Goal: Task Accomplishment & Management: Complete application form

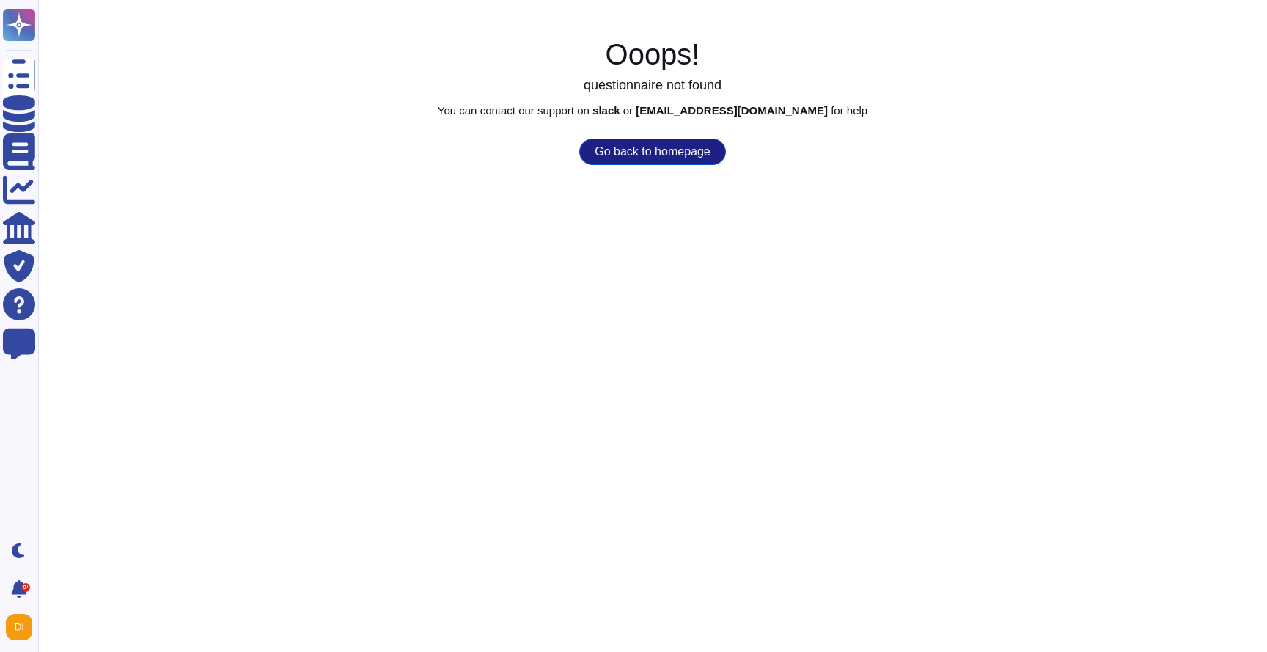
click at [696, 152] on button "Go back to homepage" at bounding box center [652, 152] width 146 height 26
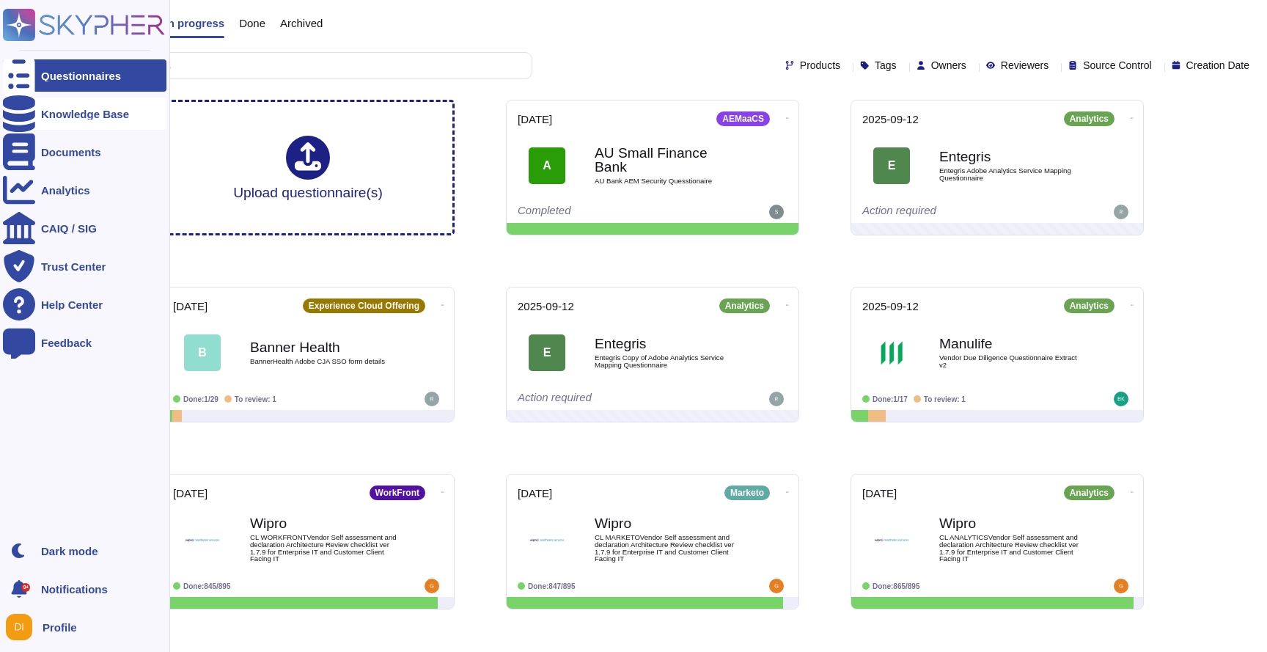
click at [106, 117] on div "Knowledge Base" at bounding box center [85, 113] width 88 height 11
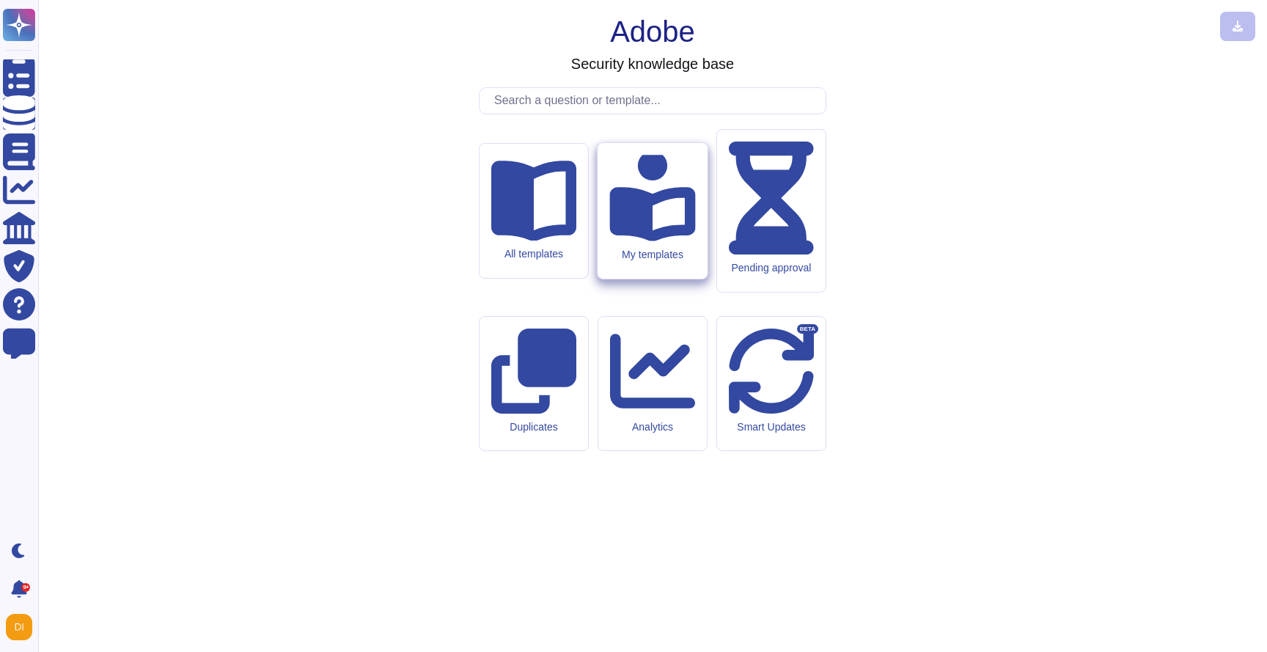
click at [639, 240] on icon at bounding box center [652, 198] width 86 height 86
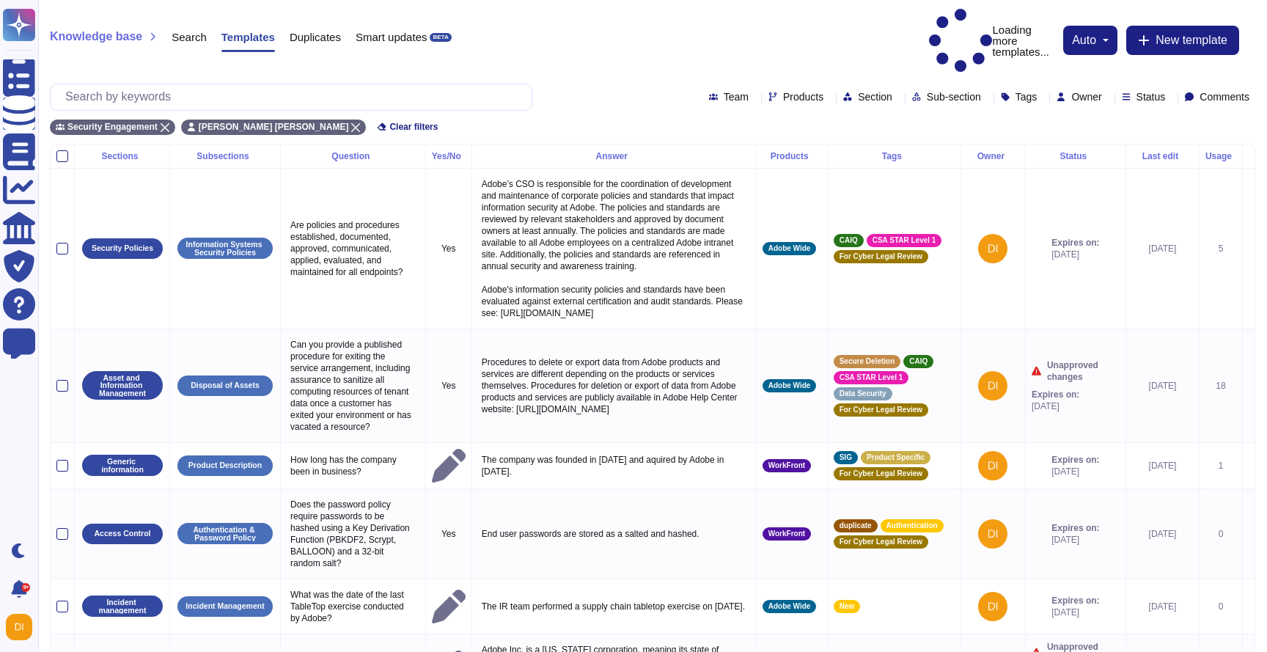
click at [1071, 92] on span "Owner" at bounding box center [1086, 97] width 30 height 10
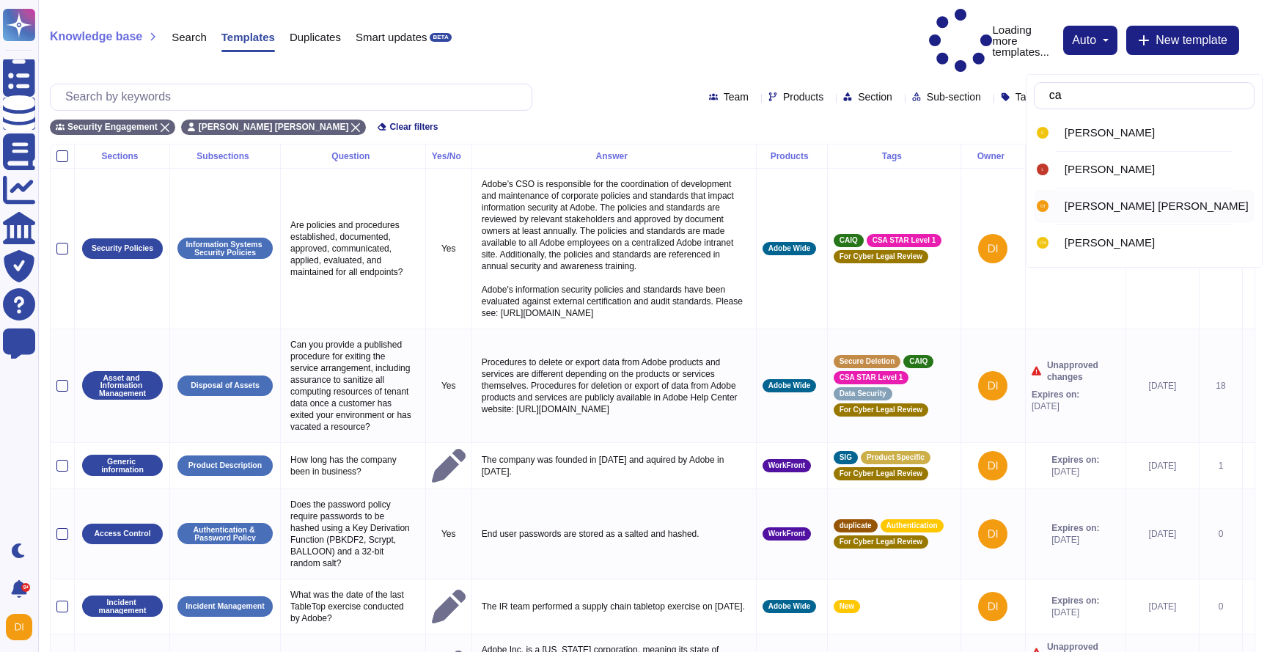
type input "cat"
click at [1084, 168] on span "Catalina Mihaela Toea" at bounding box center [1156, 169] width 184 height 13
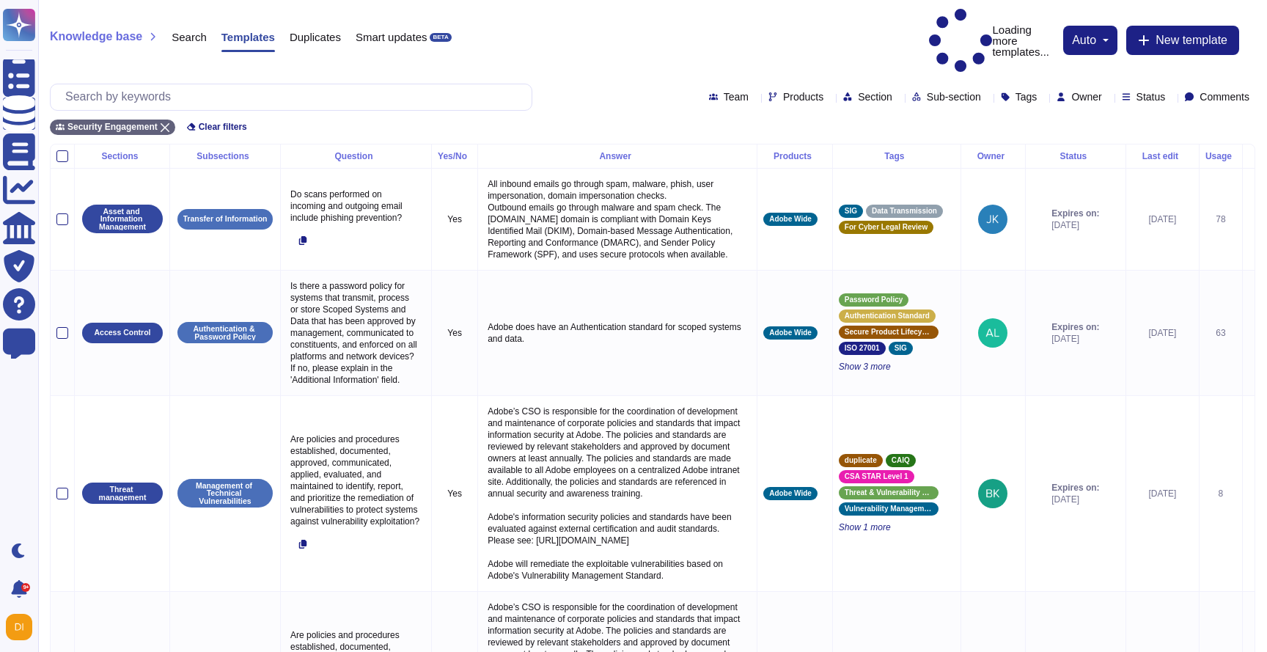
click at [1071, 92] on span "Owner" at bounding box center [1086, 97] width 30 height 10
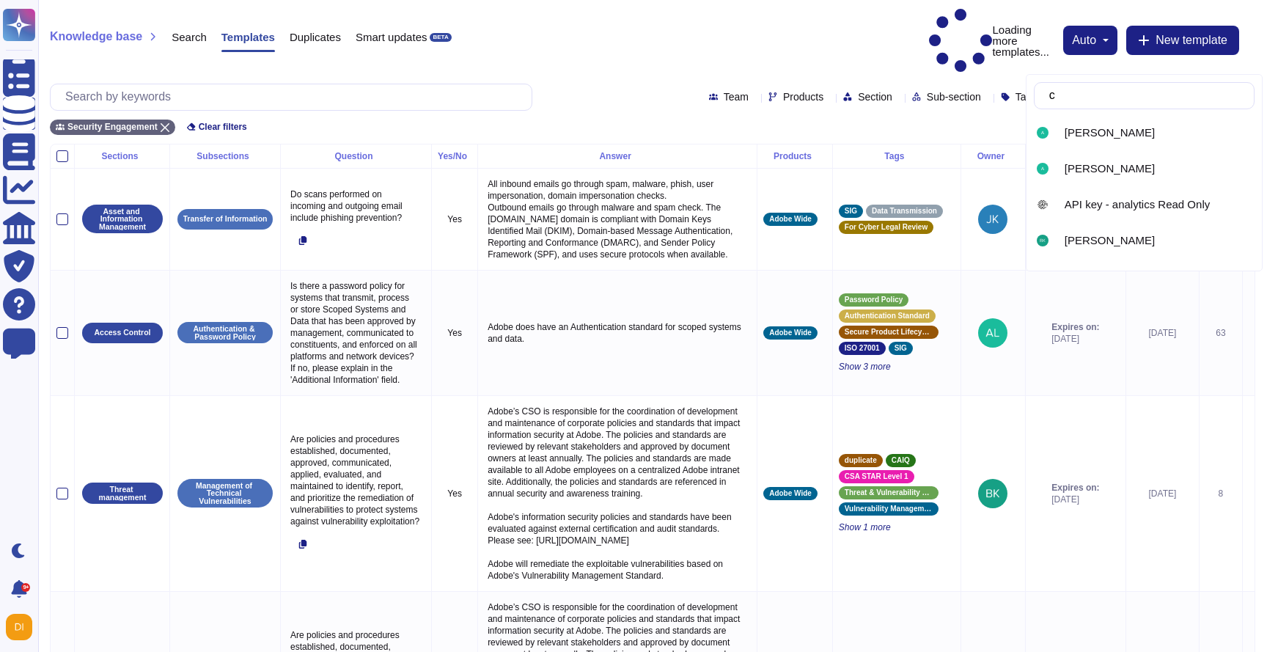
type input "ca"
click at [1075, 207] on span "Catalina Mihaela Toea" at bounding box center [1156, 205] width 184 height 13
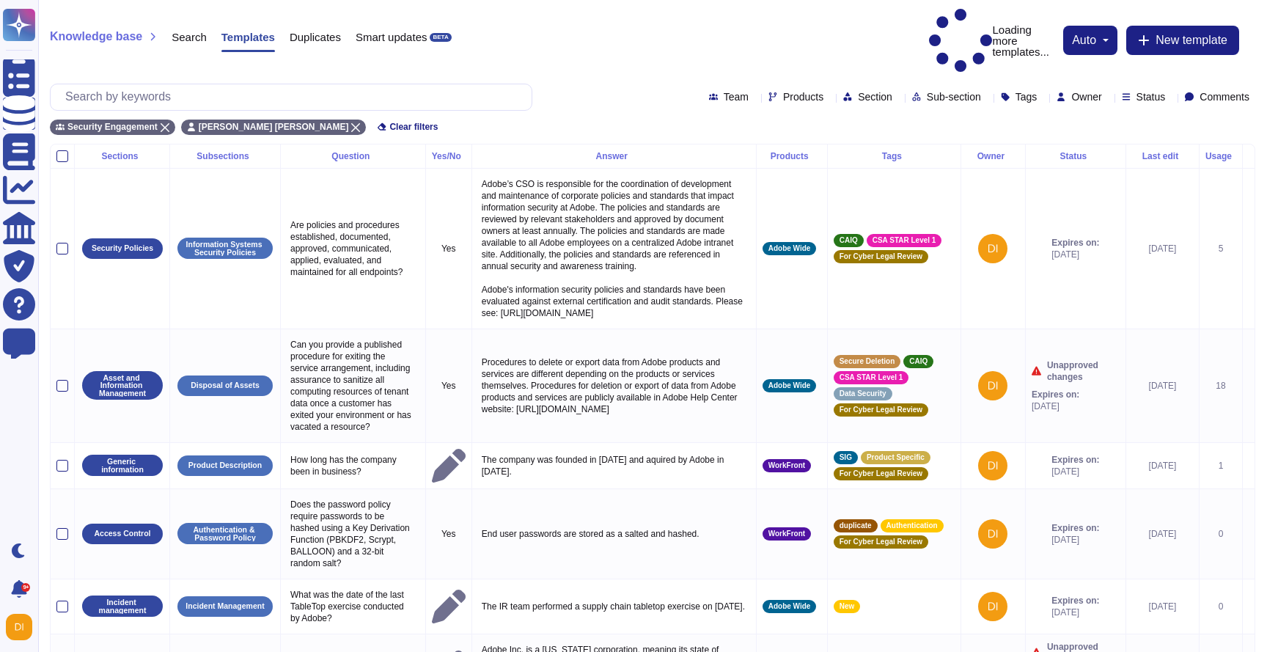
click at [1061, 152] on div "Status" at bounding box center [1075, 156] width 88 height 9
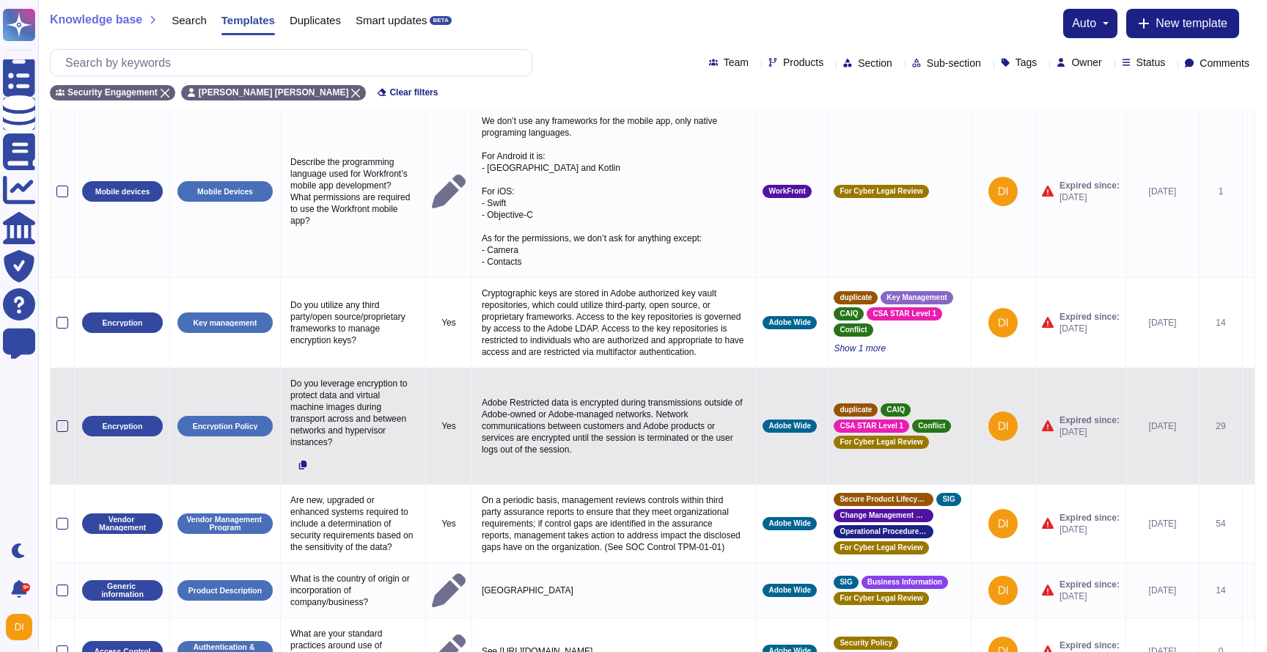
scroll to position [87, 0]
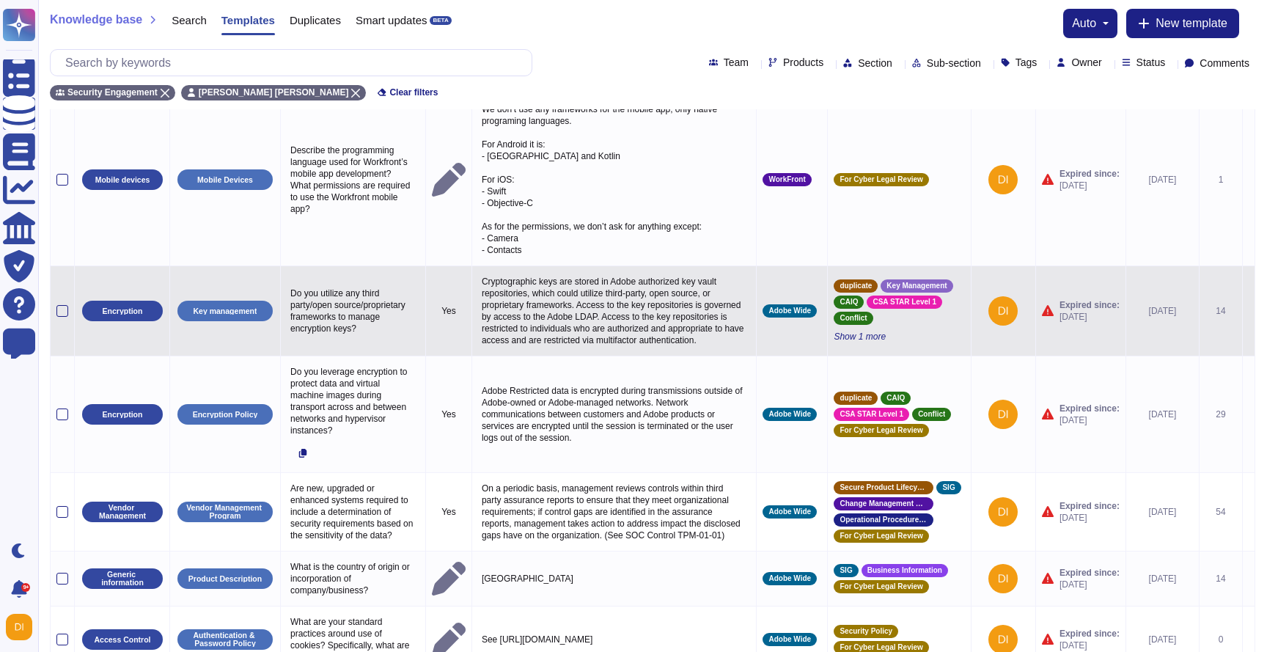
click at [1248, 312] on icon at bounding box center [1248, 312] width 0 height 0
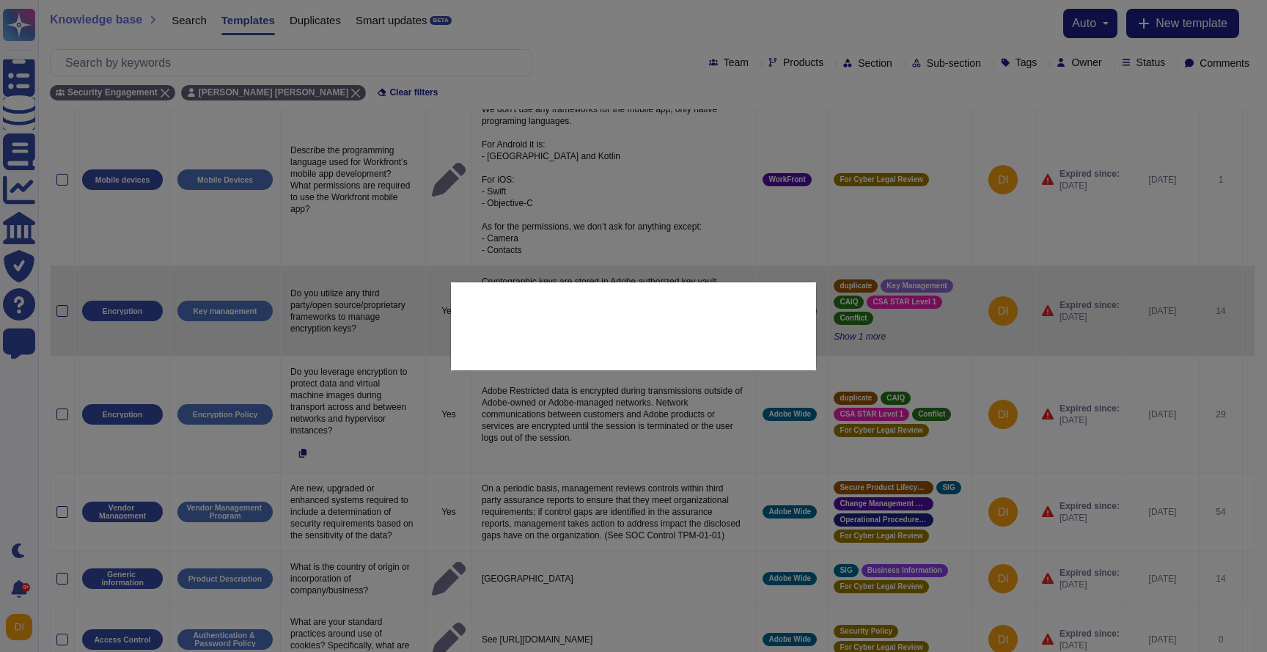
type textarea "Do you utilize any third party/open source/proprietary frameworks to manage enc…"
type textarea "Cryptographic keys are stored in Adobe authorized key vault repositories, which…"
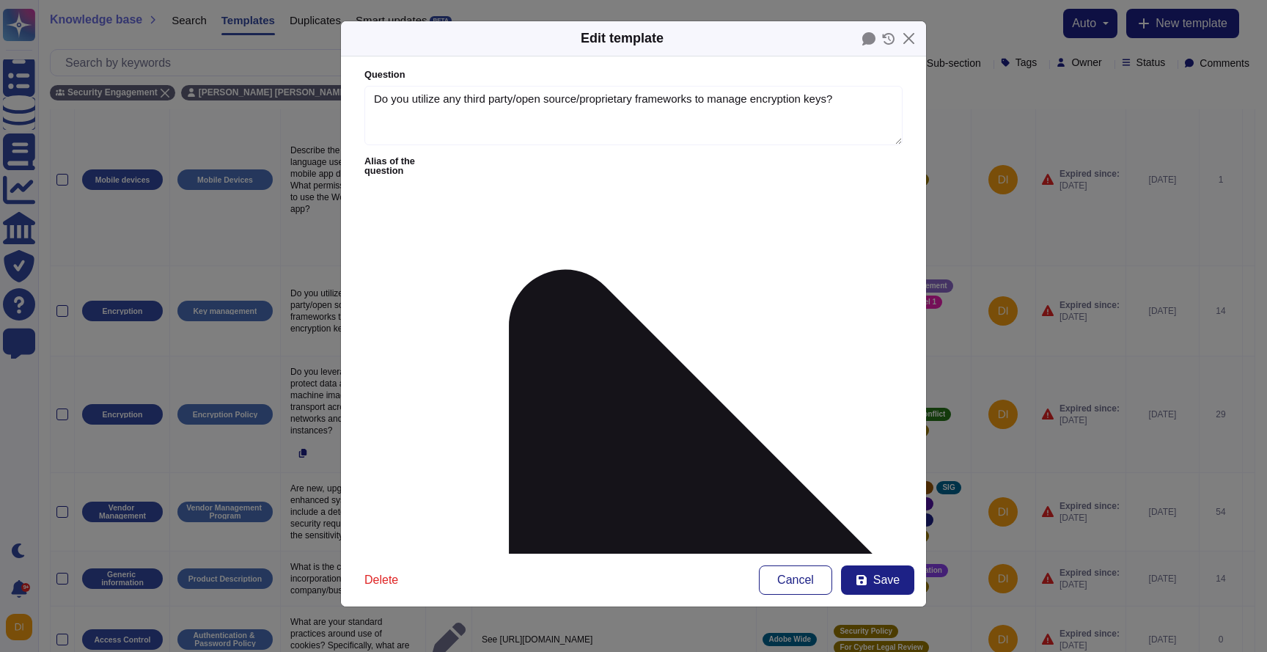
type textarea "Do you utilize any third party/open source/proprietary frameworks to manage enc…"
type textarea "Cryptographic keys are stored in Adobe authorized key vault repositories, which…"
drag, startPoint x: 510, startPoint y: 207, endPoint x: 773, endPoint y: 263, distance: 269.0
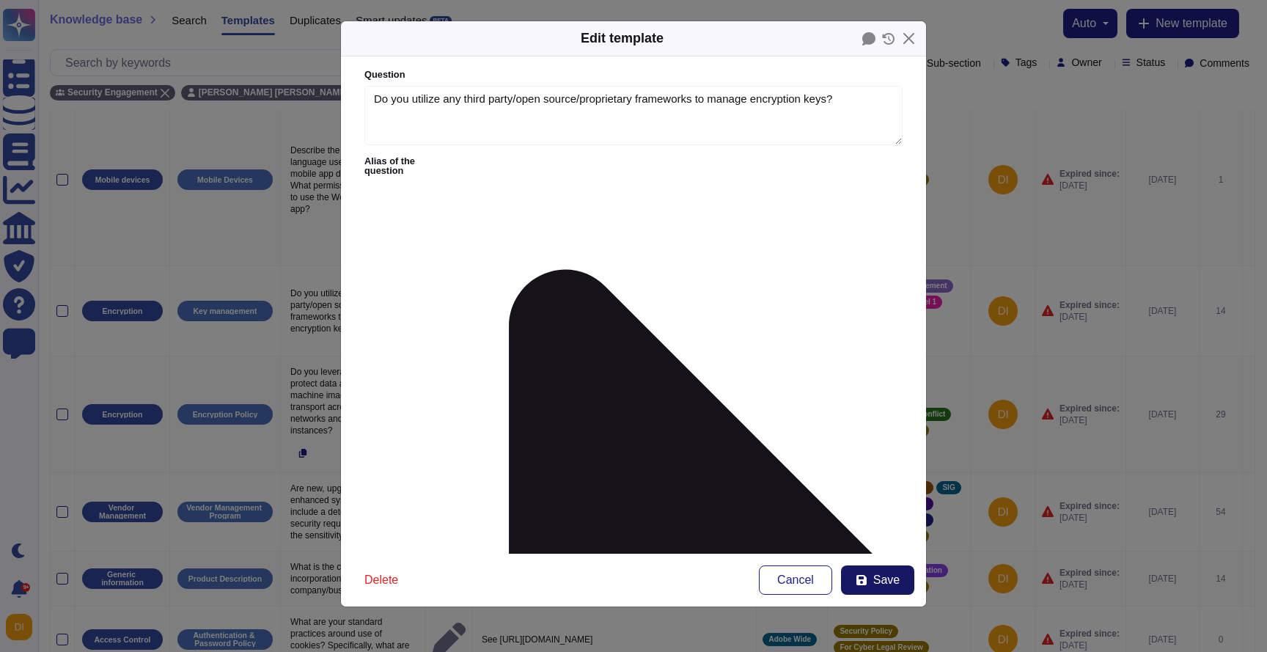
click at [876, 578] on span "Save" at bounding box center [886, 580] width 26 height 12
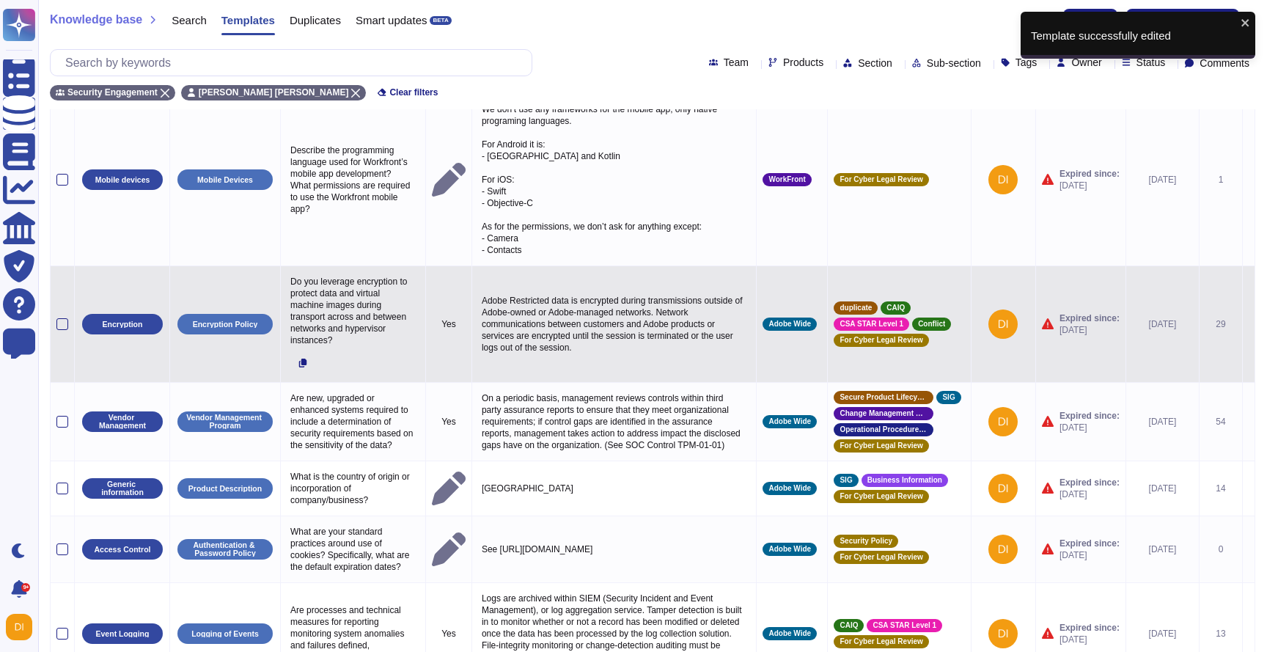
click at [1248, 325] on icon at bounding box center [1248, 325] width 0 height 0
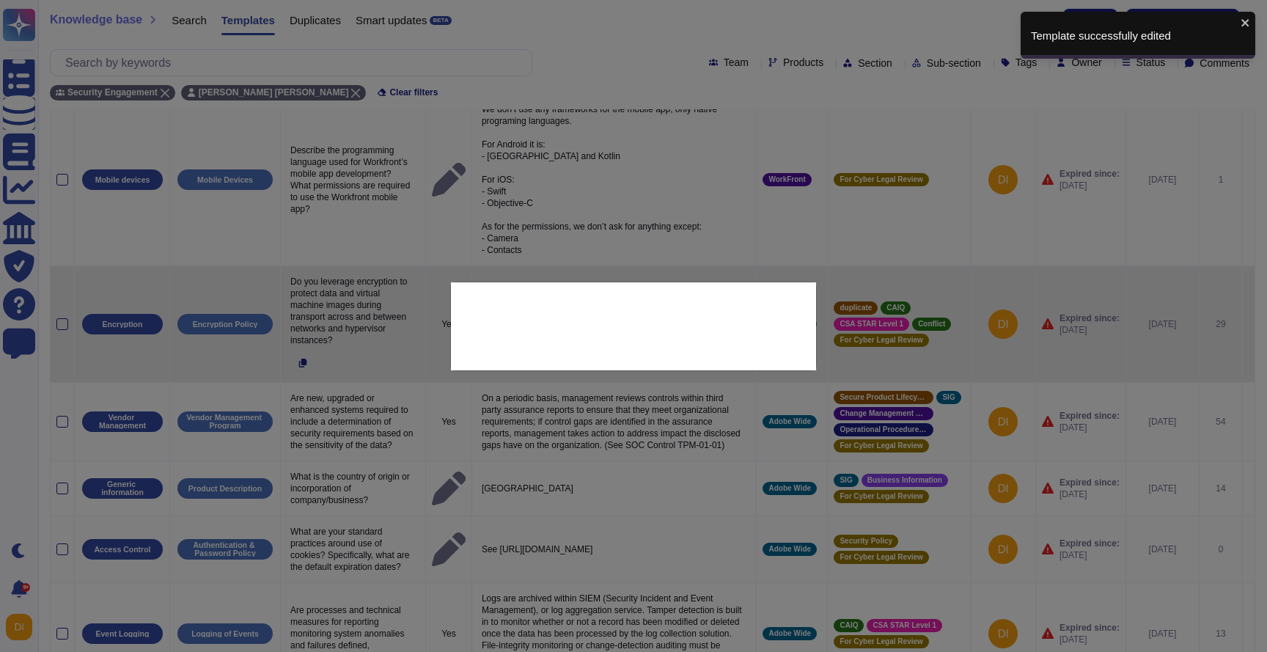
type textarea "Do you leverage encryption to protect data and virtual machine images during tr…"
type textarea "Adobe Restricted data is encrypted during transmissions outside of Adobe-owned …"
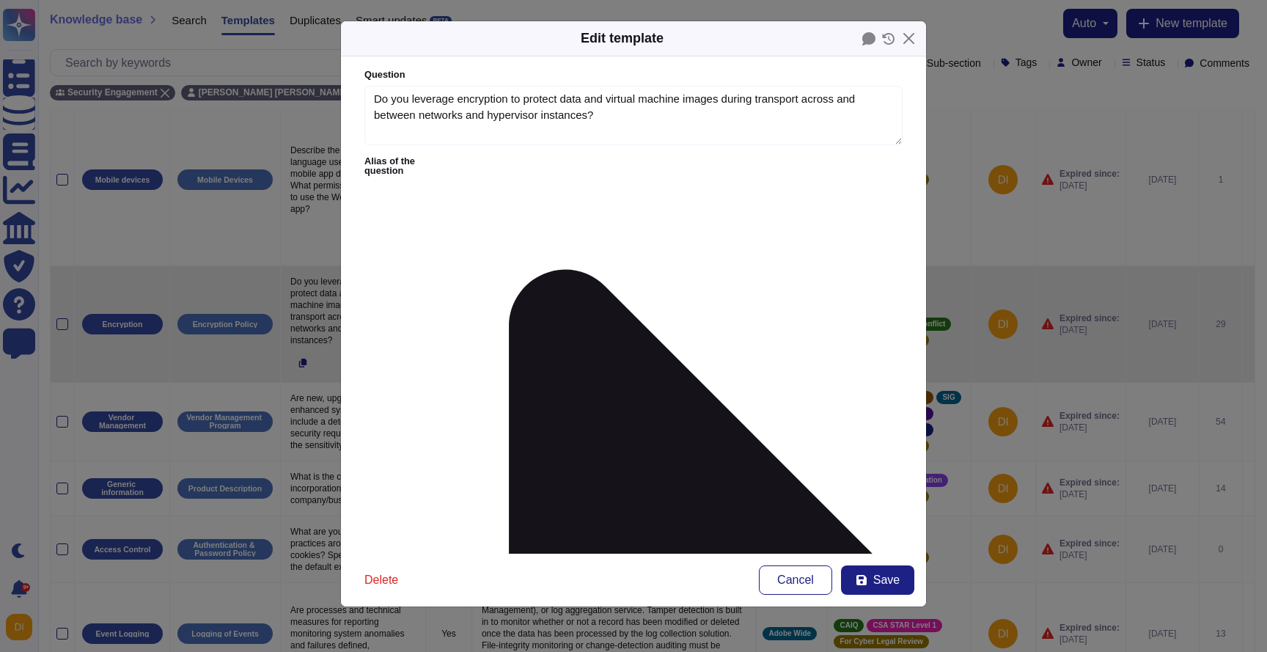
type textarea "Do you leverage encryption to protect data and virtual machine images during tr…"
type textarea "Adobe Restricted data is encrypted during transmissions outside of Adobe-owned …"
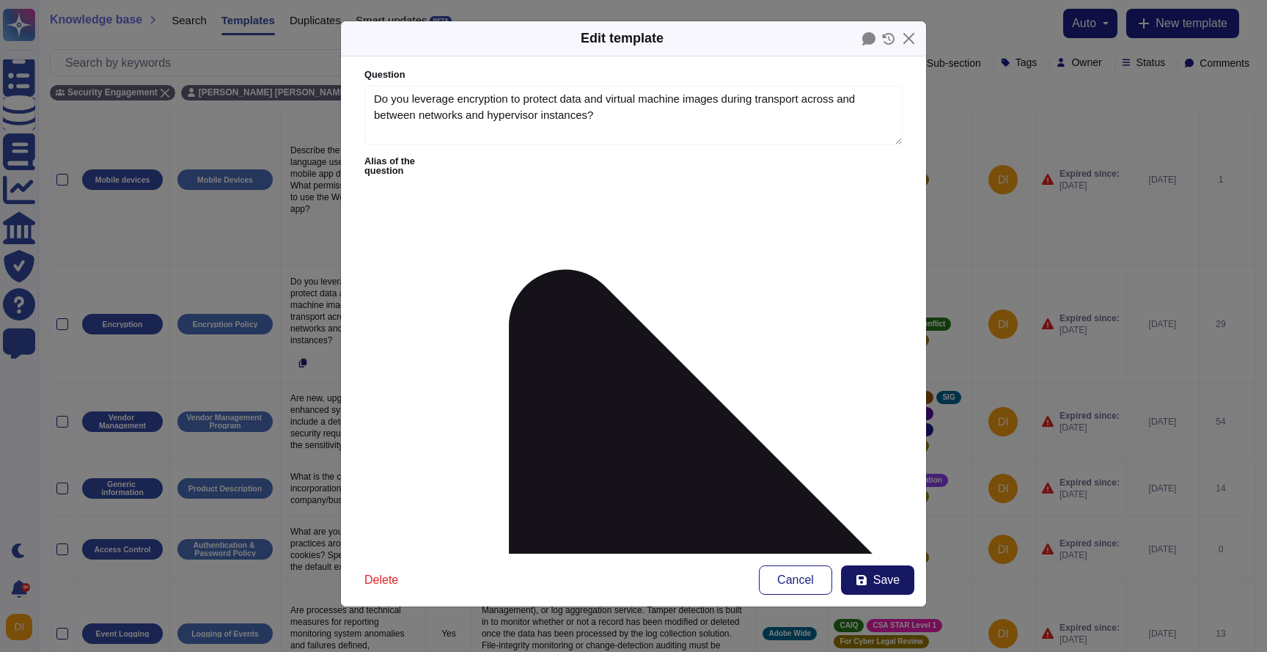
click at [876, 583] on span "Save" at bounding box center [886, 580] width 26 height 12
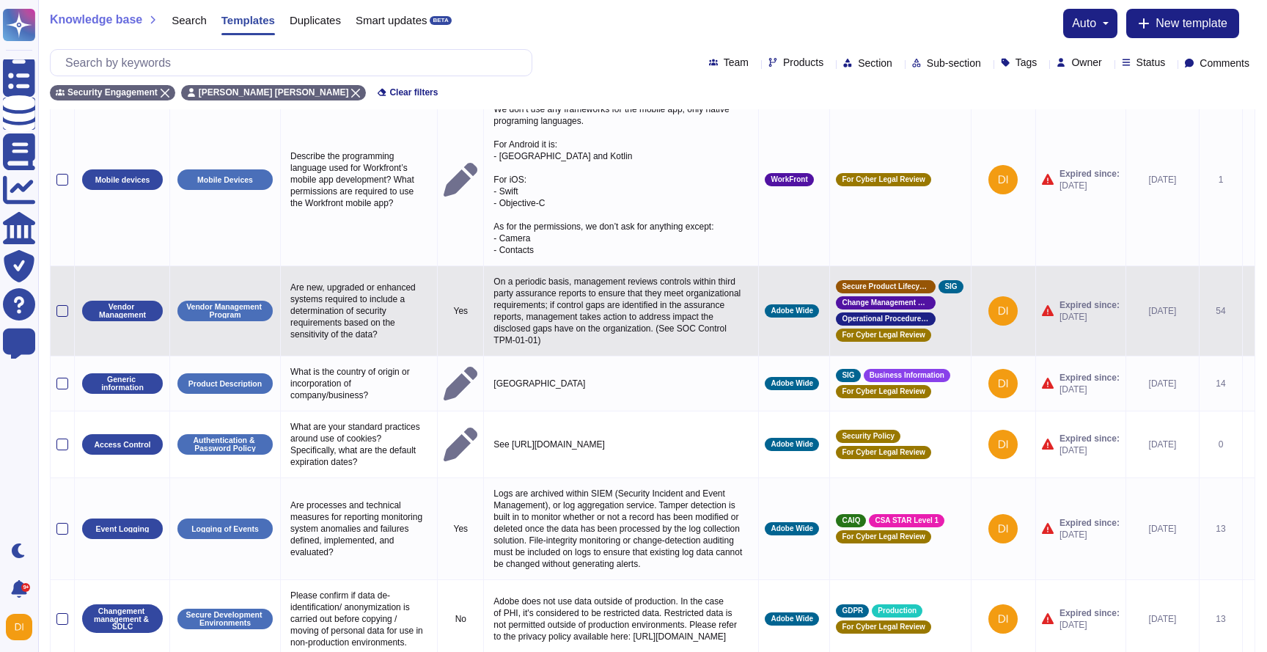
click at [1248, 312] on icon at bounding box center [1248, 312] width 0 height 0
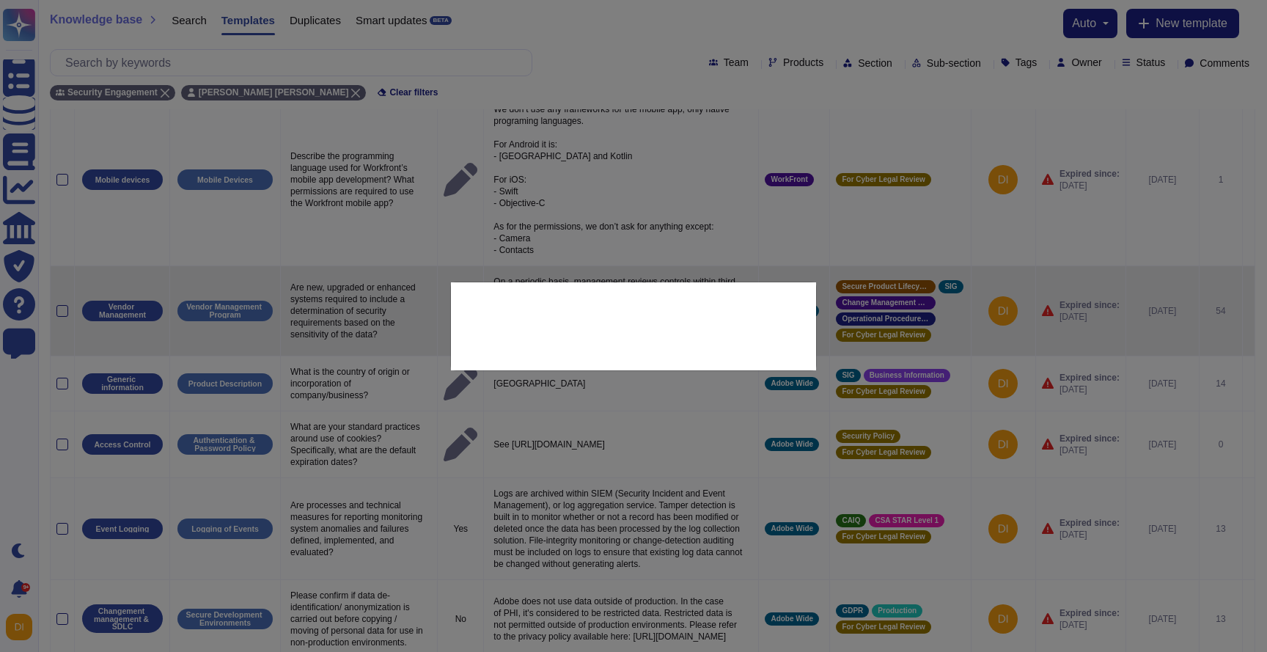
type textarea "Are new, upgraded or enhanced systems required to include a determination of se…"
type textarea "On a periodic basis, management reviews controls within third party assurance r…"
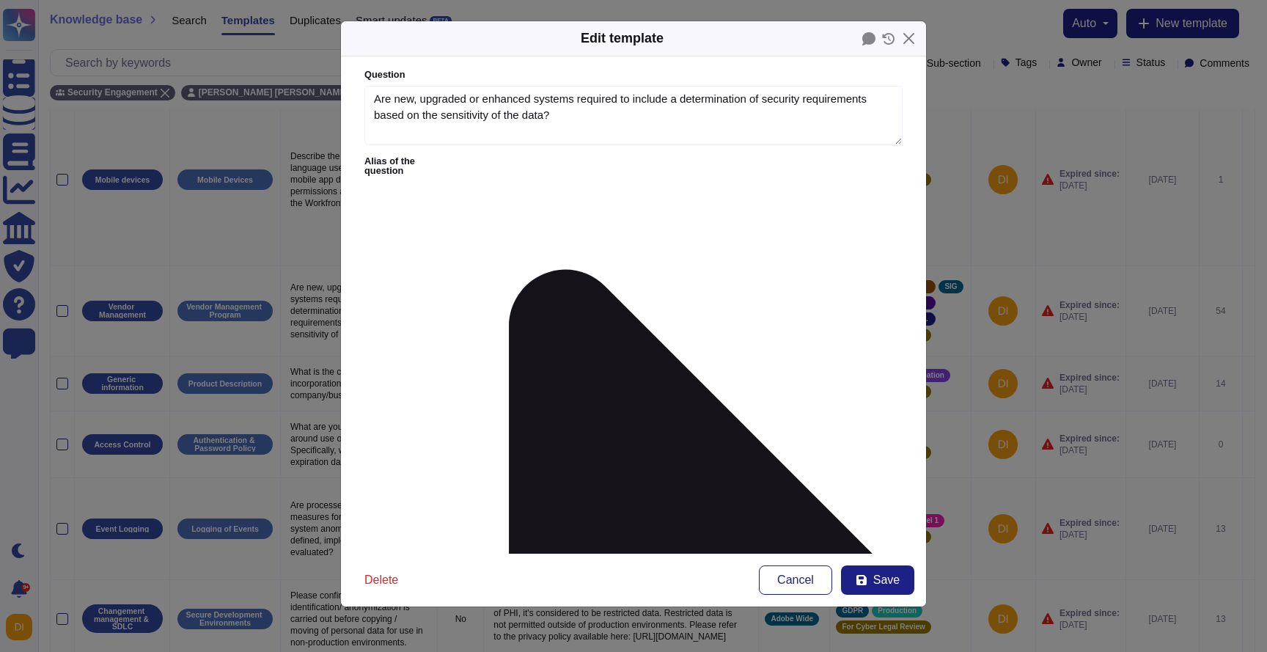
type textarea "Are new, upgraded or enhanced systems required to include a determination of se…"
type textarea "On a periodic basis, management reviews controls within third party assurance r…"
drag, startPoint x: 537, startPoint y: 202, endPoint x: 538, endPoint y: 247, distance: 44.7
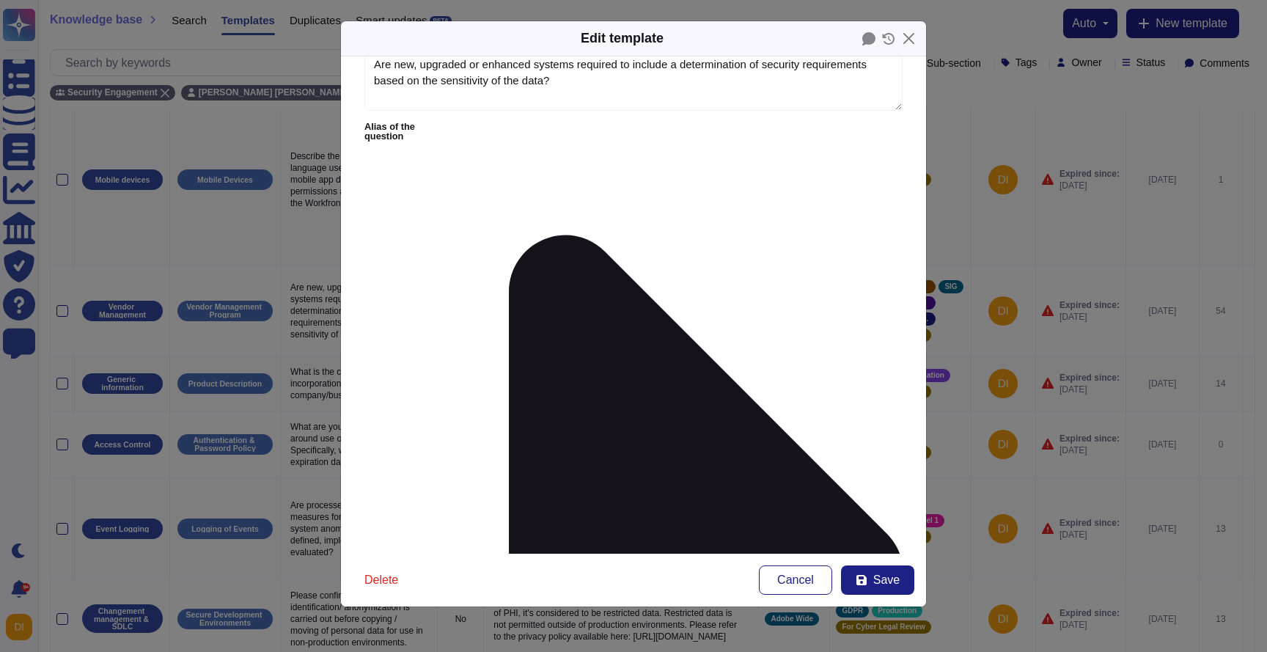
scroll to position [0, 0]
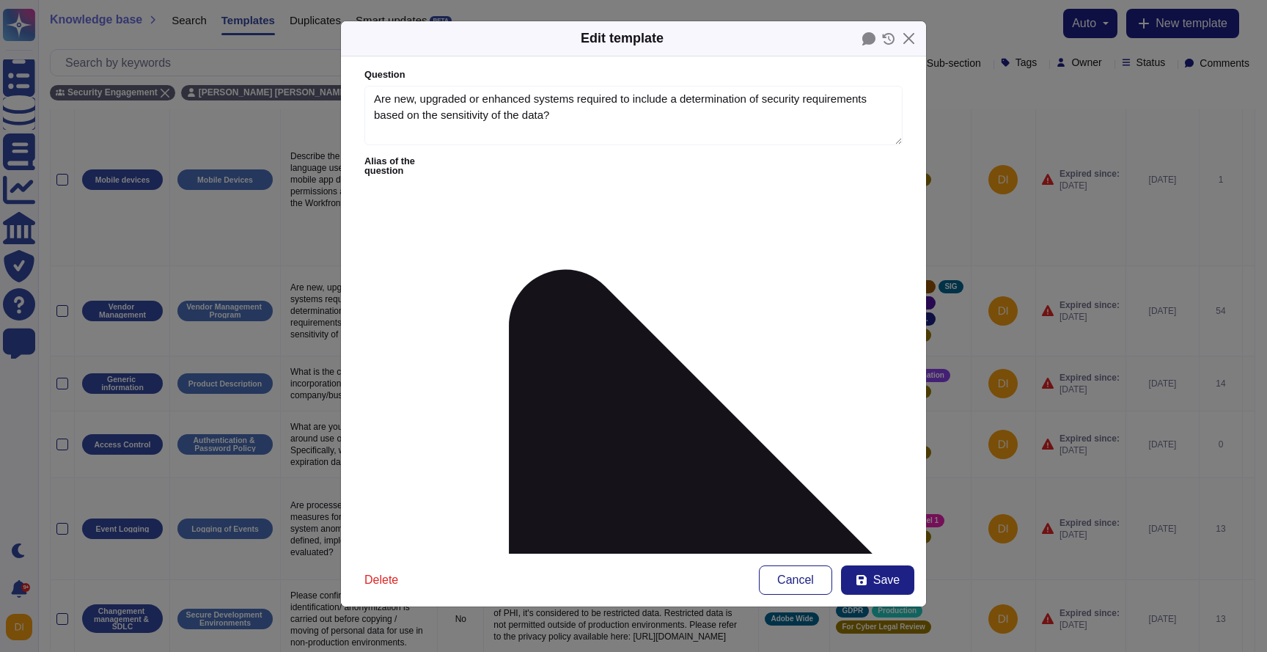
drag, startPoint x: 430, startPoint y: 206, endPoint x: 447, endPoint y: 272, distance: 68.3
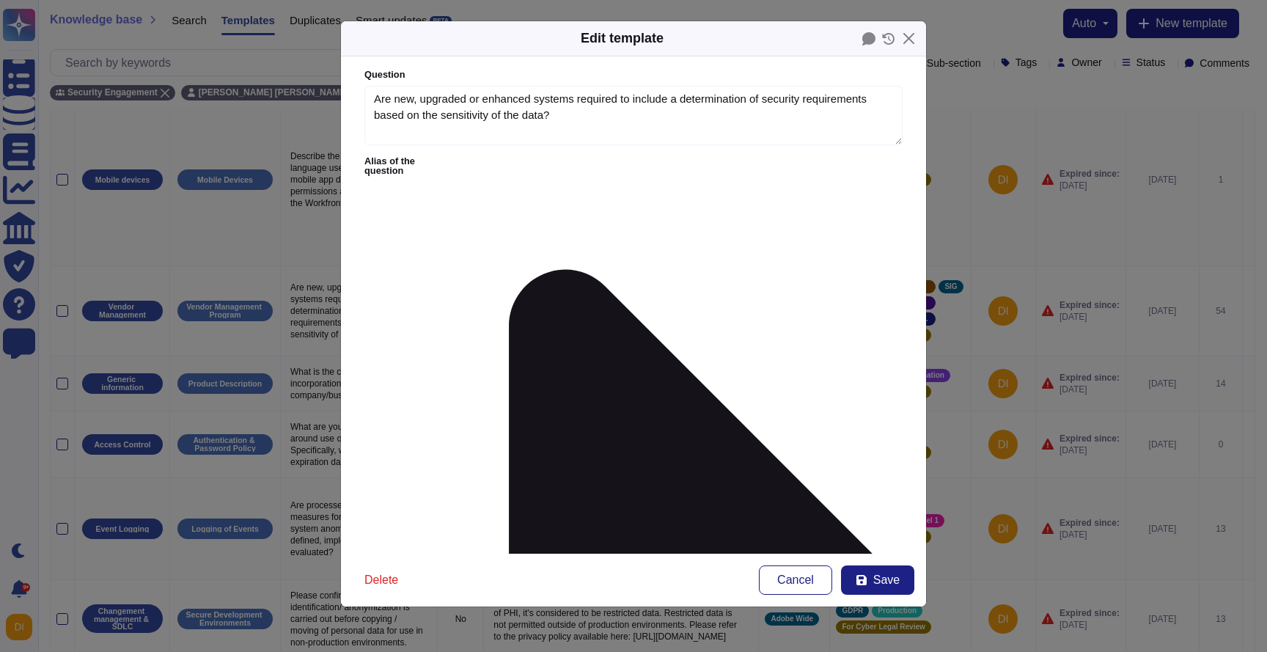
drag, startPoint x: 480, startPoint y: 260, endPoint x: 369, endPoint y: 196, distance: 128.4
drag, startPoint x: 372, startPoint y: 208, endPoint x: 413, endPoint y: 255, distance: 62.8
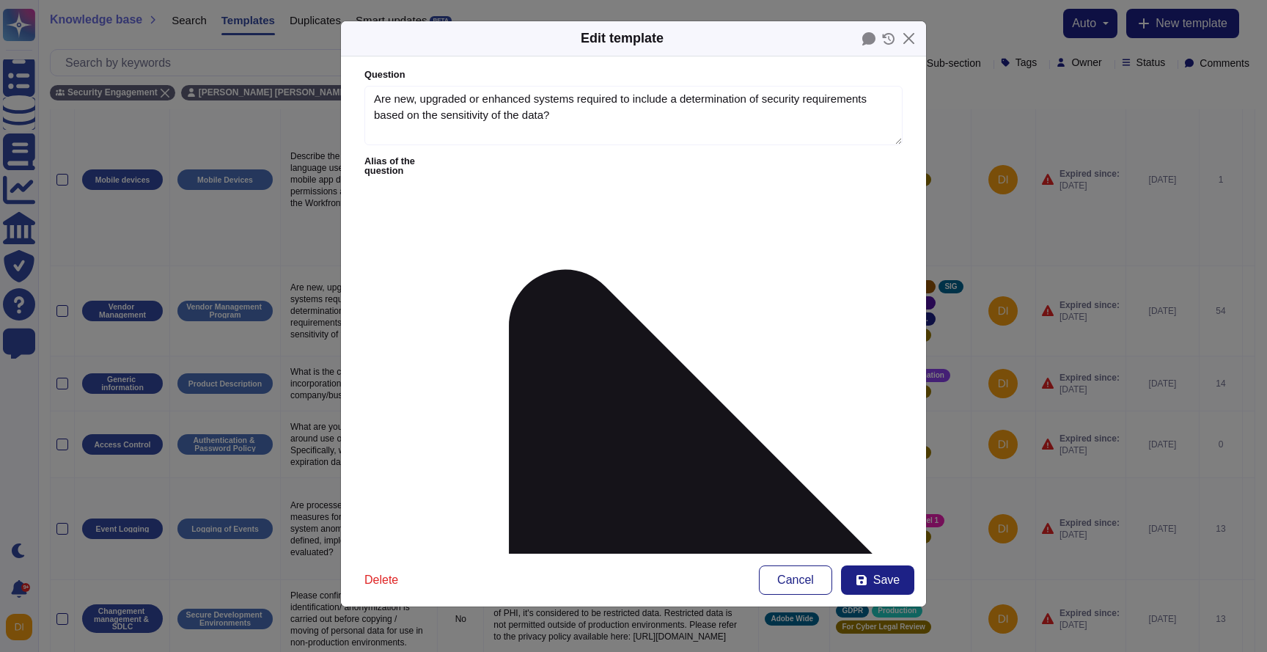
drag, startPoint x: 501, startPoint y: 260, endPoint x: 383, endPoint y: 213, distance: 127.4
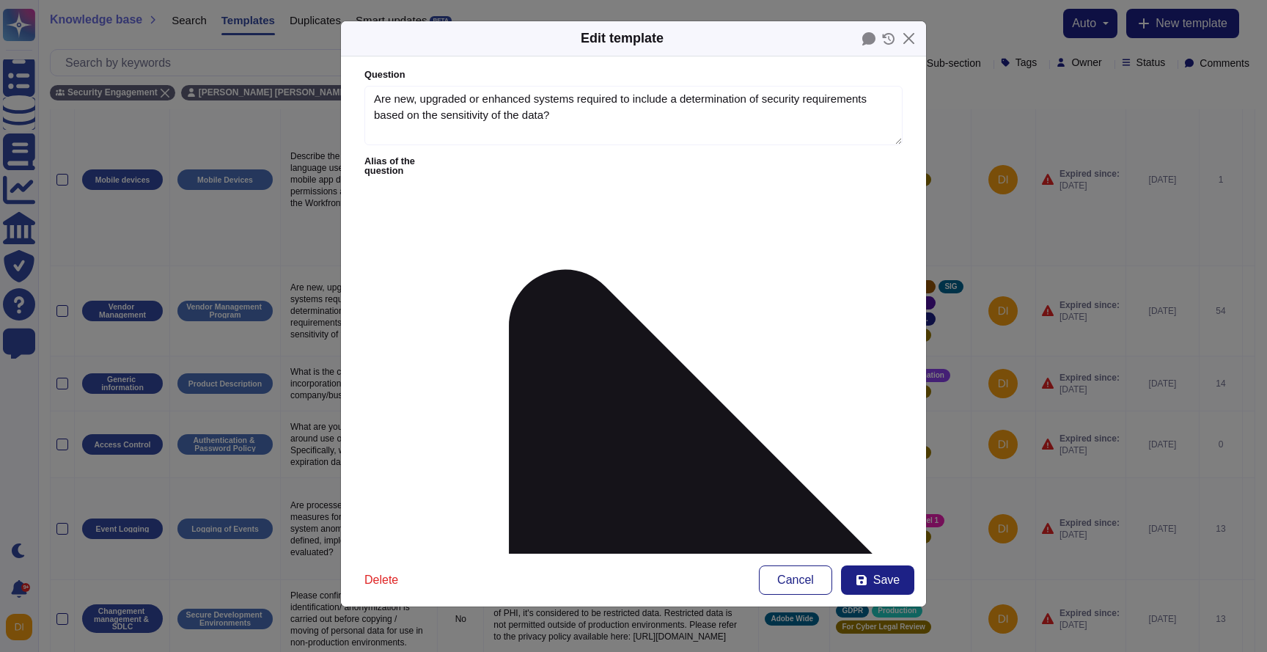
drag, startPoint x: 368, startPoint y: 205, endPoint x: 476, endPoint y: 258, distance: 120.0
drag, startPoint x: 515, startPoint y: 268, endPoint x: 333, endPoint y: 224, distance: 187.9
click at [333, 224] on div "Edit template Question Are new, upgraded or enhanced systems required to includ…" at bounding box center [633, 326] width 1267 height 652
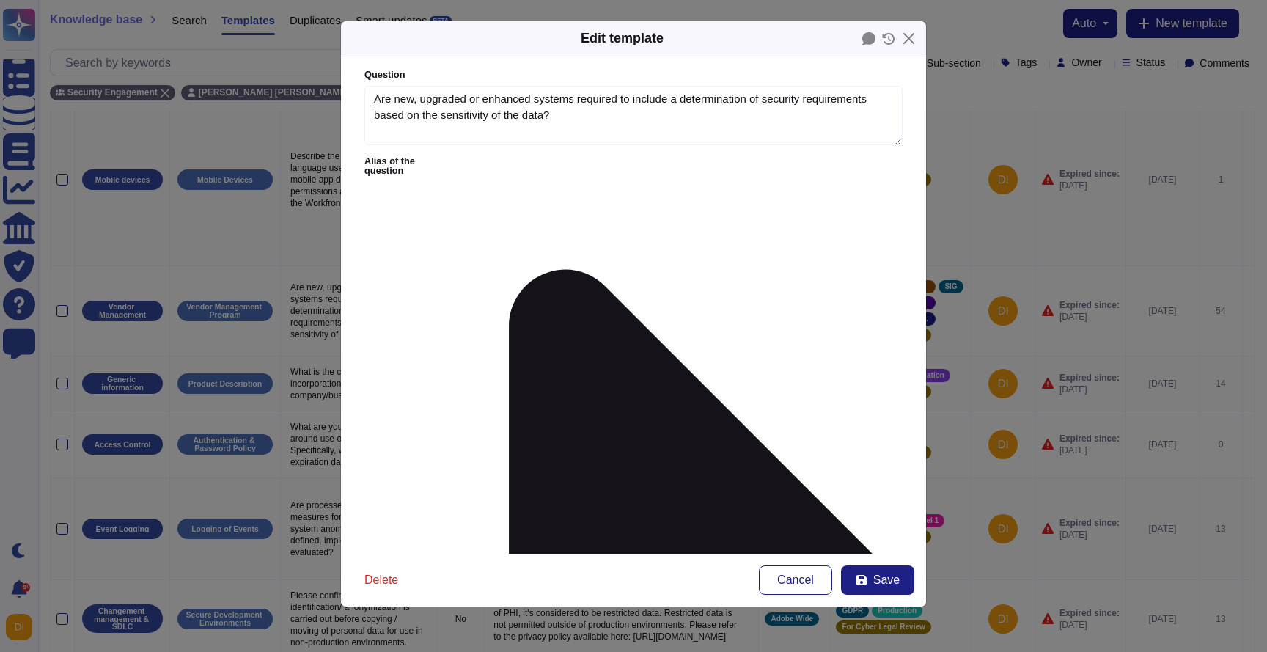
click at [361, 207] on form "Question Are new, upgraded or enhanced systems required to include a determinat…" at bounding box center [633, 304] width 585 height 497
drag, startPoint x: 375, startPoint y: 207, endPoint x: 501, endPoint y: 294, distance: 152.7
click at [499, 291] on form "Question Are new, upgraded or enhanced systems required to include a determinat…" at bounding box center [633, 304] width 585 height 497
click at [529, 273] on form "Question Are new, upgraded or enhanced systems required to include a determinat…" at bounding box center [633, 304] width 585 height 497
drag, startPoint x: 372, startPoint y: 206, endPoint x: 453, endPoint y: 284, distance: 112.0
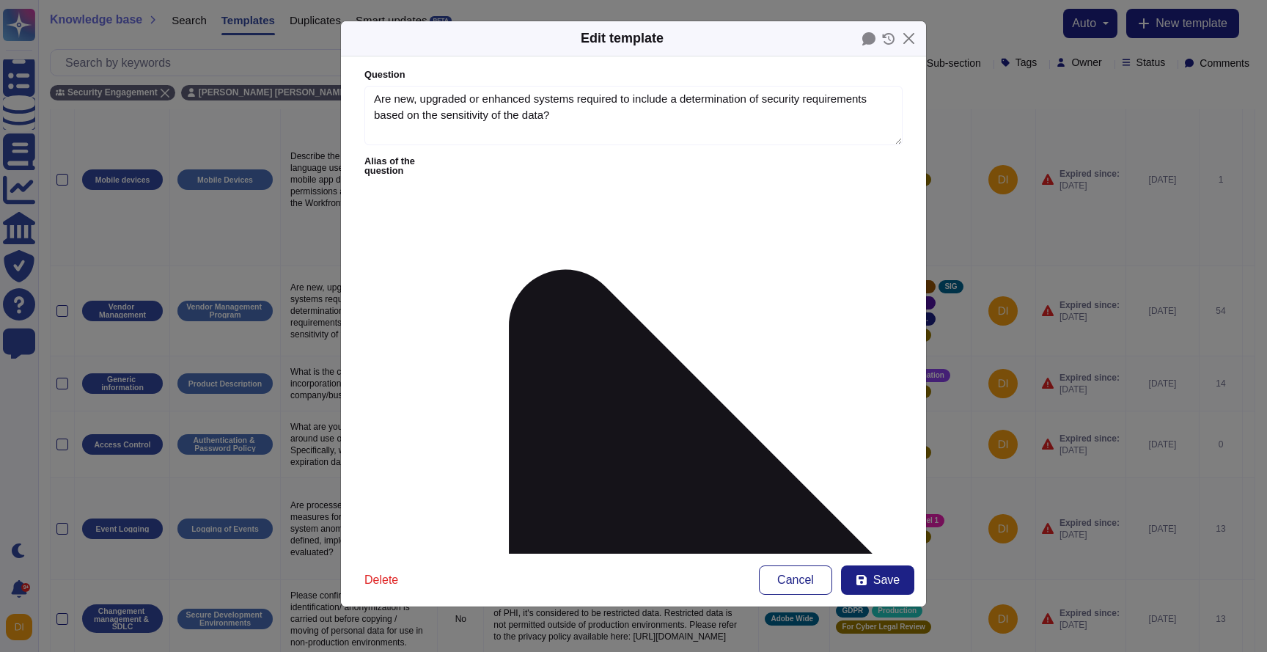
click at [453, 284] on form "Question Are new, upgraded or enhanced systems required to include a determinat…" at bounding box center [633, 304] width 585 height 497
drag, startPoint x: 564, startPoint y: 208, endPoint x: 581, endPoint y: 235, distance: 31.7
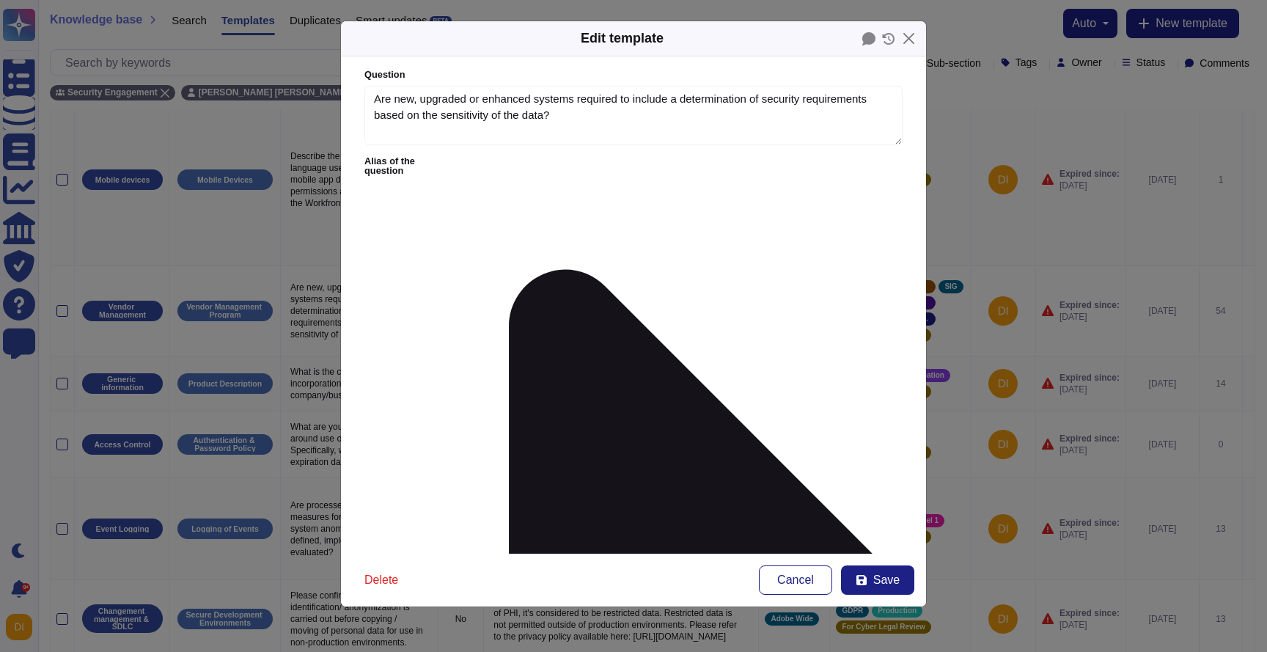
click at [581, 273] on form "Question Are new, upgraded or enhanced systems required to include a determinat…" at bounding box center [633, 304] width 585 height 497
drag, startPoint x: 478, startPoint y: 271, endPoint x: 446, endPoint y: 249, distance: 39.0
click at [446, 249] on form "Question Are new, upgraded or enhanced systems required to include a determinat…" at bounding box center [633, 304] width 585 height 497
drag, startPoint x: 368, startPoint y: 210, endPoint x: 388, endPoint y: 245, distance: 40.4
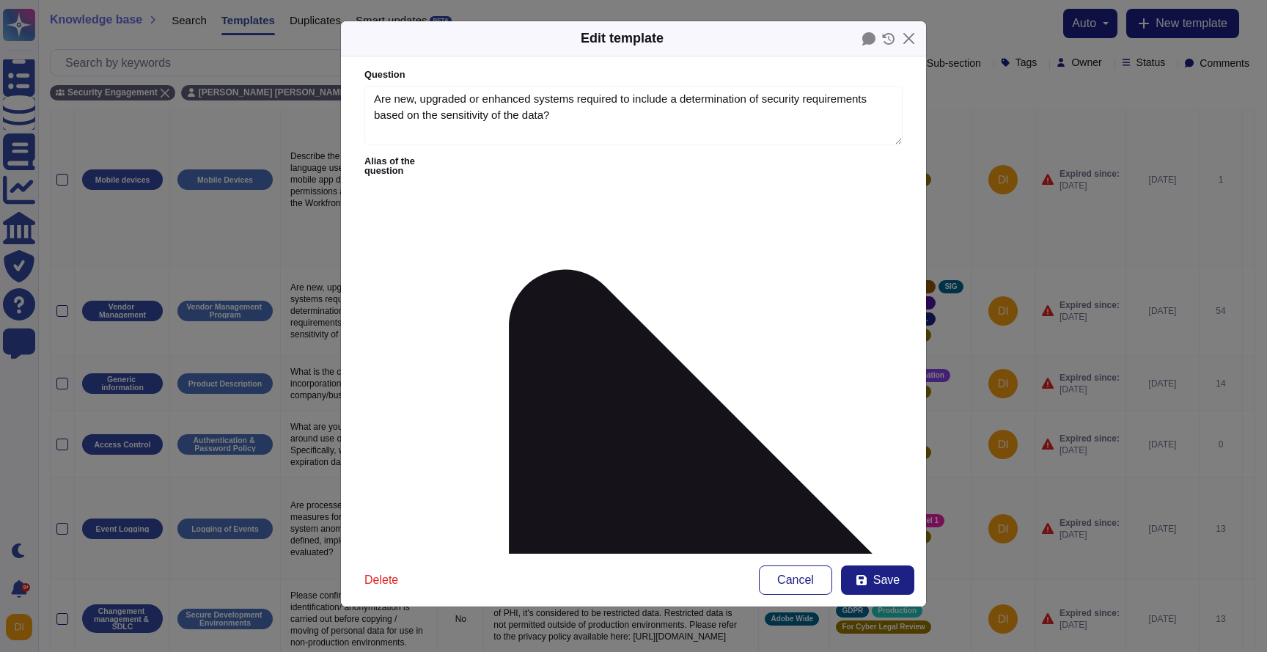
drag, startPoint x: 487, startPoint y: 271, endPoint x: 350, endPoint y: 183, distance: 163.5
click at [350, 185] on form "Question Are new, upgraded or enhanced systems required to include a determinat…" at bounding box center [633, 304] width 585 height 497
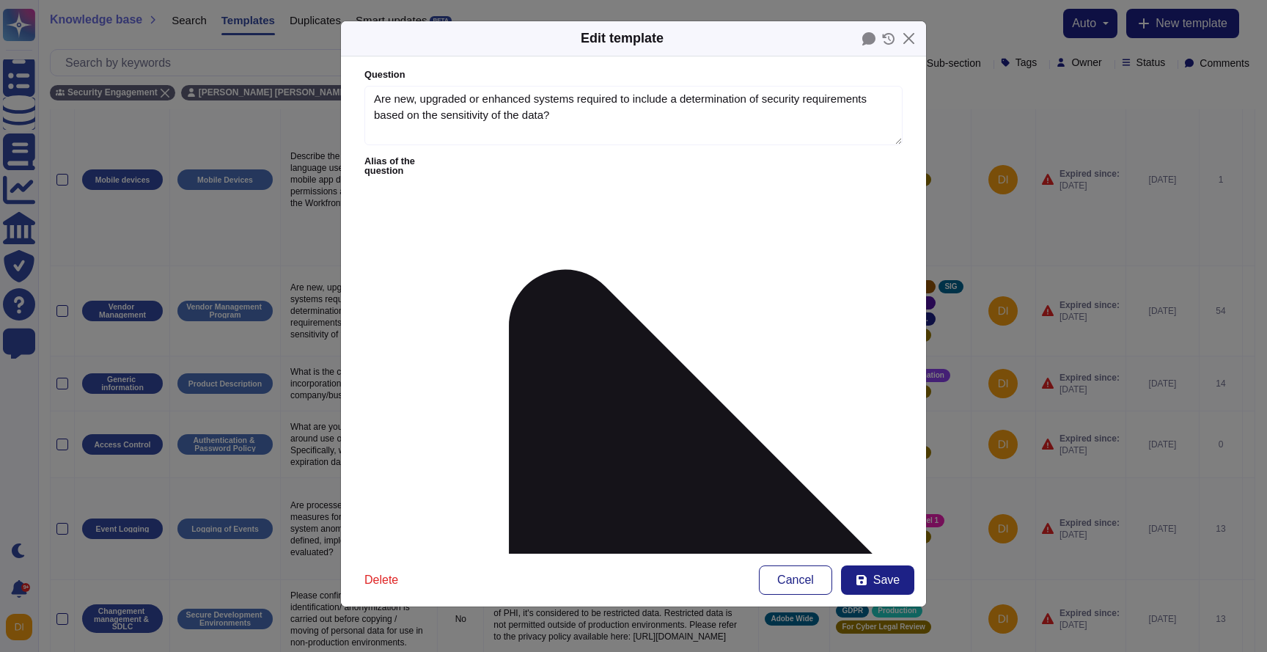
drag, startPoint x: 376, startPoint y: 205, endPoint x: 425, endPoint y: 253, distance: 68.4
drag, startPoint x: 481, startPoint y: 265, endPoint x: 372, endPoint y: 207, distance: 123.3
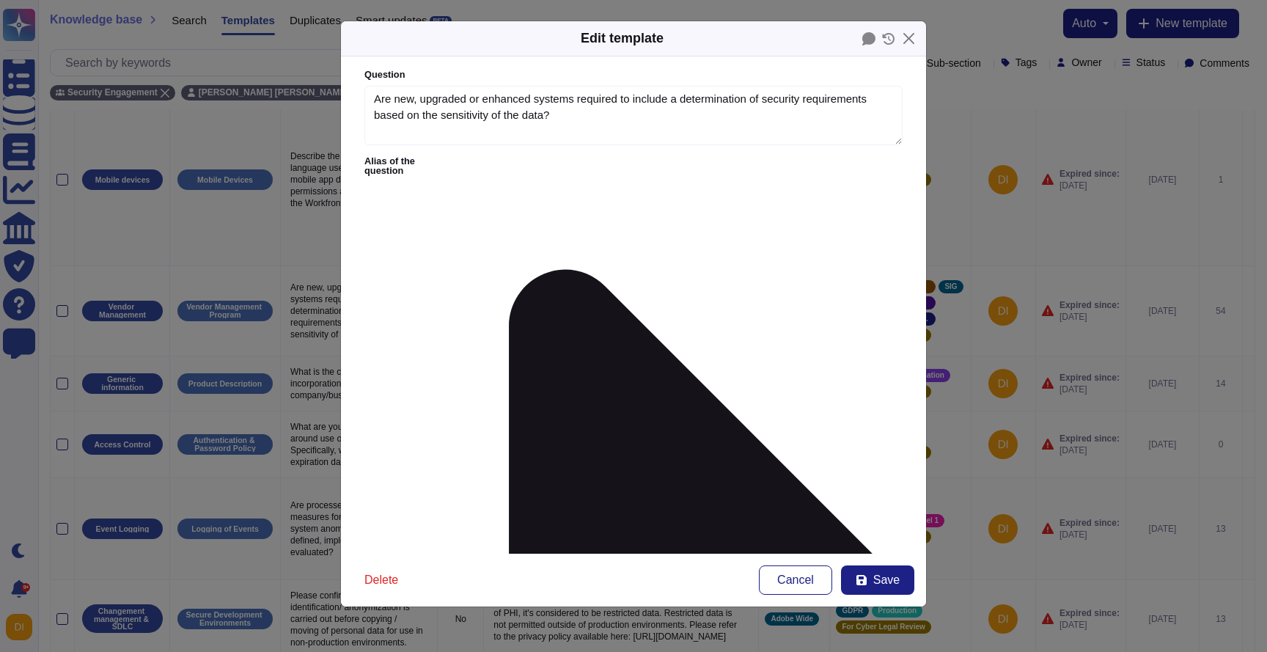
drag, startPoint x: 369, startPoint y: 205, endPoint x: 430, endPoint y: 256, distance: 80.2
drag, startPoint x: 487, startPoint y: 256, endPoint x: 403, endPoint y: 173, distance: 118.2
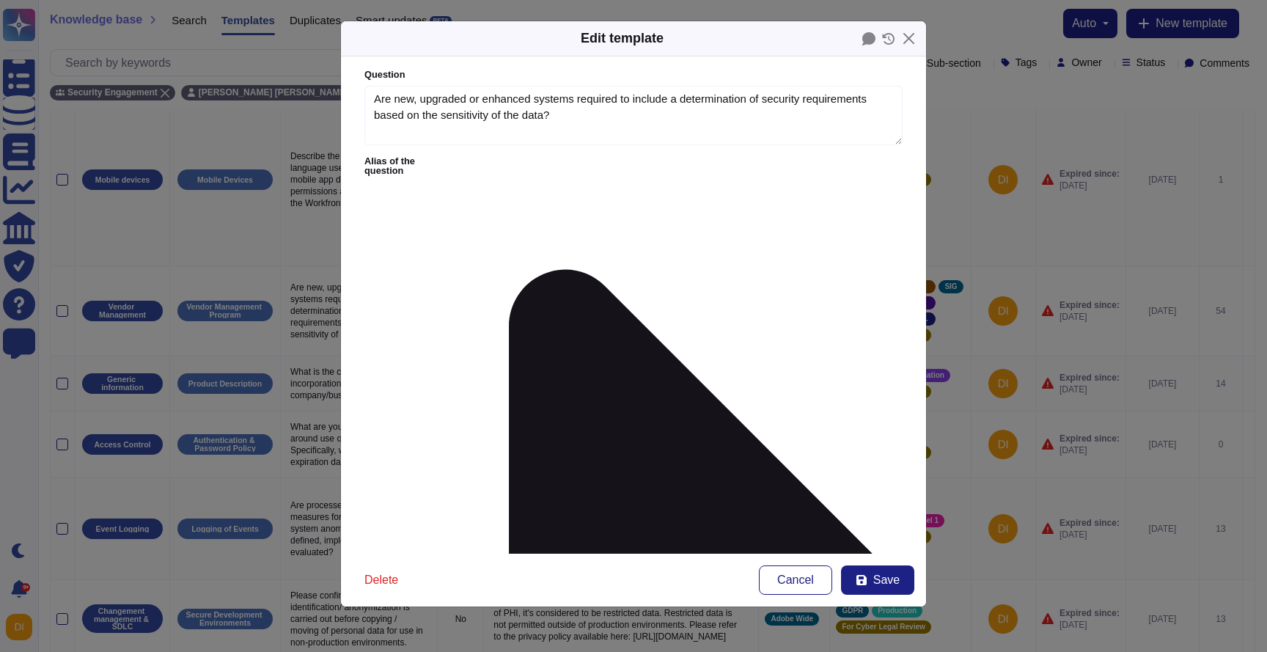
click at [403, 173] on form "Question Are new, upgraded or enhanced systems required to include a determinat…" at bounding box center [633, 304] width 585 height 497
click at [539, 107] on textarea "Are new, upgraded or enhanced systems required to include a determination of se…" at bounding box center [633, 116] width 538 height 60
click at [640, 124] on textarea "Are new, upgraded or enhanced systems required to include a determination of se…" at bounding box center [633, 116] width 538 height 60
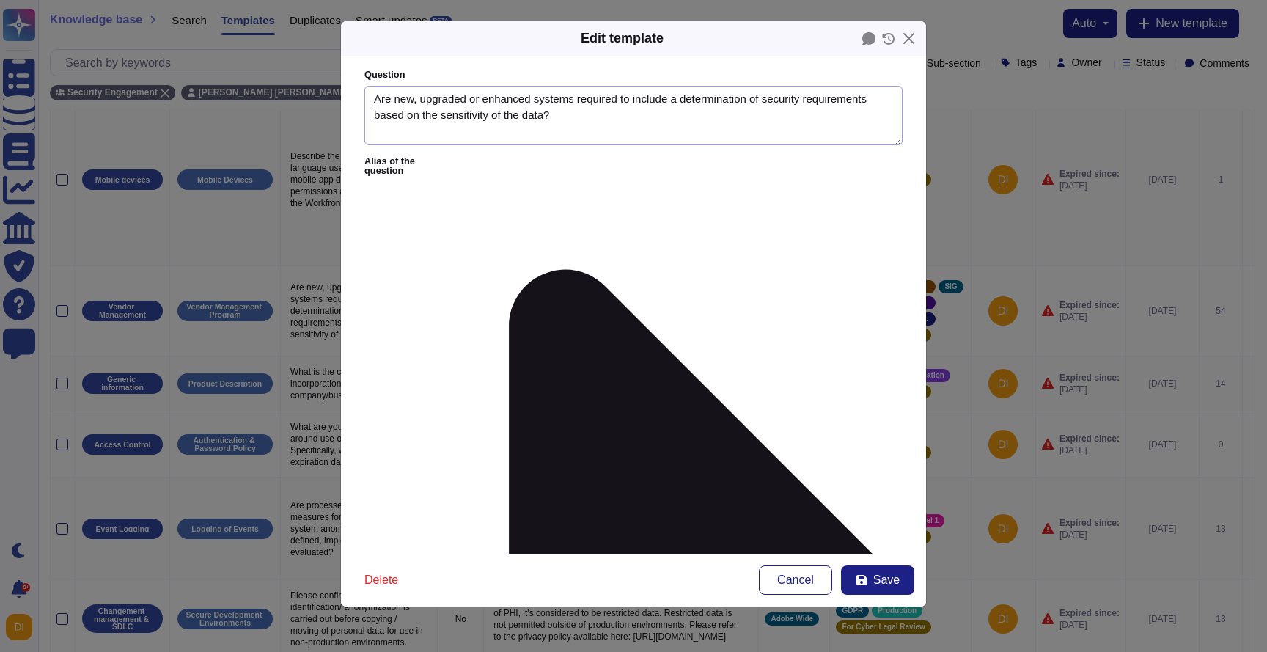
click at [512, 122] on textarea "Are new, upgraded or enhanced systems required to include a determination of se…" at bounding box center [633, 116] width 538 height 60
drag, startPoint x: 465, startPoint y: 224, endPoint x: 630, endPoint y: 268, distance: 170.5
click at [899, 581] on button "Save" at bounding box center [877, 579] width 73 height 29
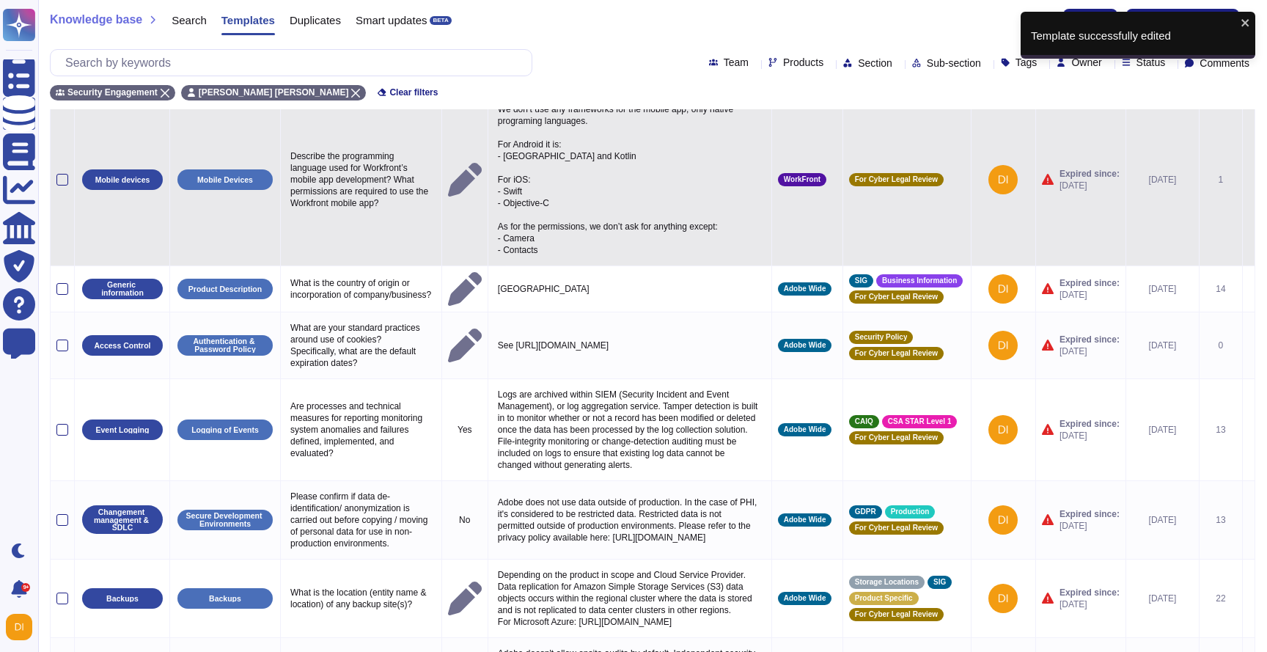
click at [1248, 180] on icon at bounding box center [1248, 180] width 0 height 0
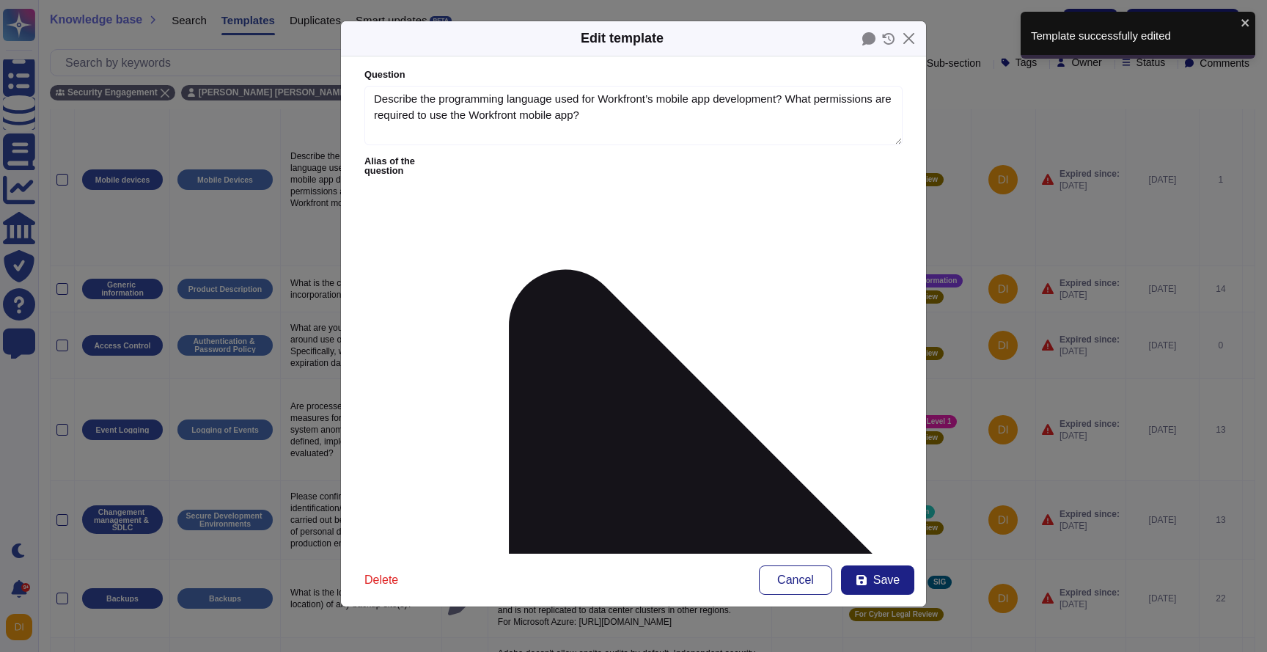
type textarea "Describe the programming language used for Workfront’s mobile app development? …"
type textarea "We don’t use any frameworks for the mobile app, only native programing language…"
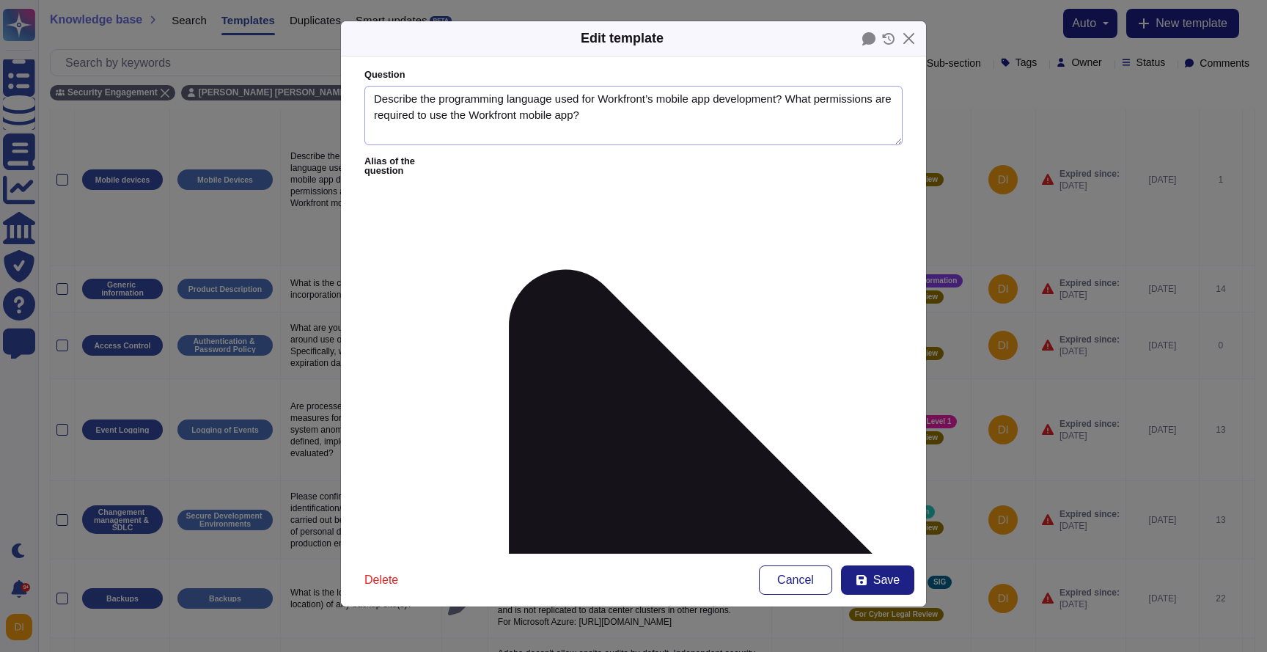
drag, startPoint x: 491, startPoint y: 114, endPoint x: 608, endPoint y: 138, distance: 118.9
click at [608, 138] on textarea "Describe the programming language used for Workfront’s mobile app development? …" at bounding box center [633, 116] width 538 height 60
click at [709, 118] on textarea "Describe the programming language used for Workfront’s mobile app development? …" at bounding box center [633, 116] width 538 height 60
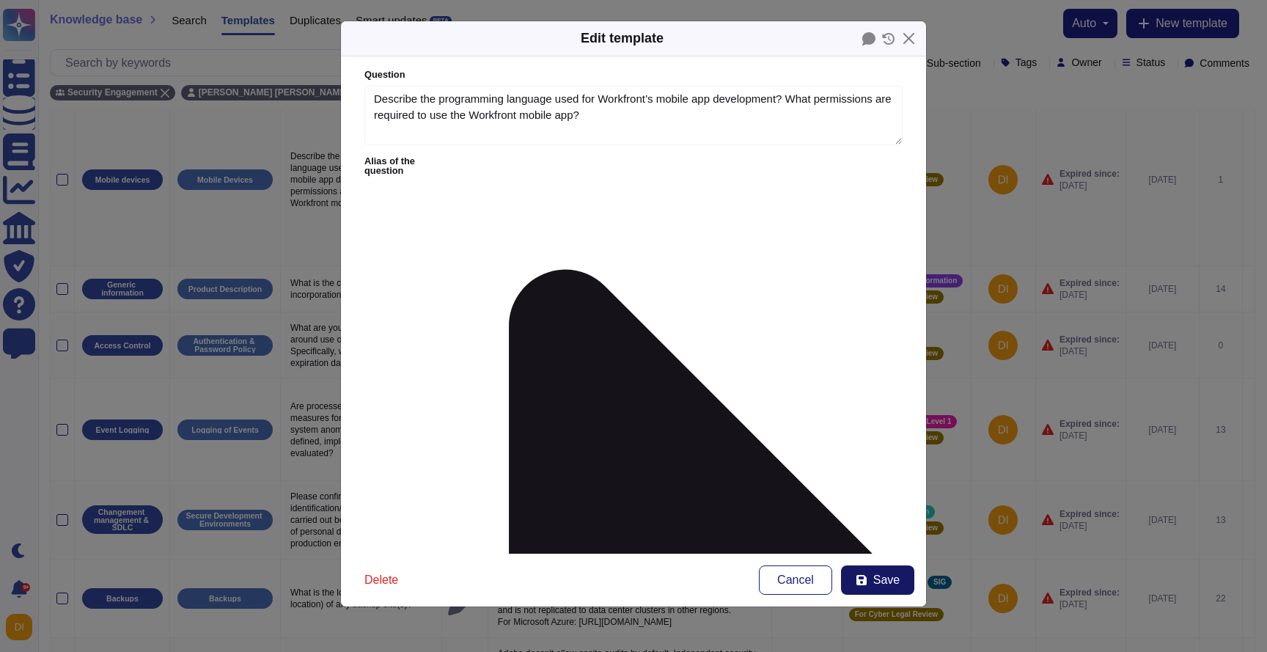
click at [877, 582] on span "Save" at bounding box center [886, 580] width 26 height 12
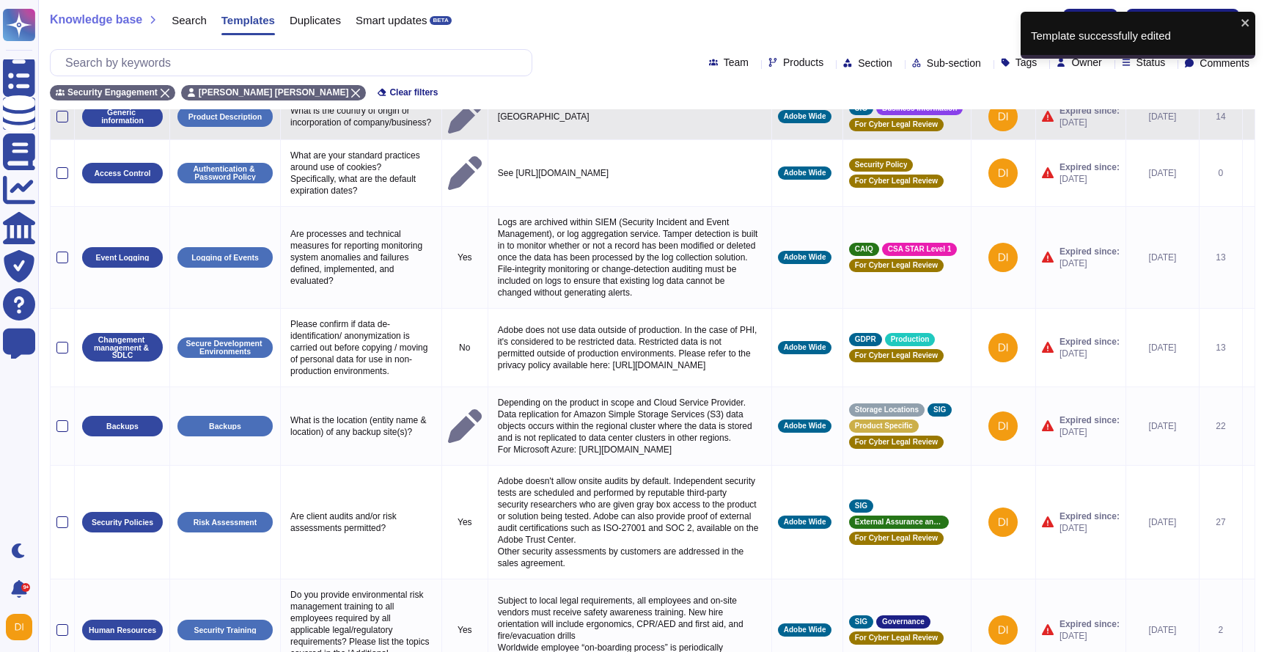
click at [1248, 117] on icon at bounding box center [1248, 117] width 0 height 0
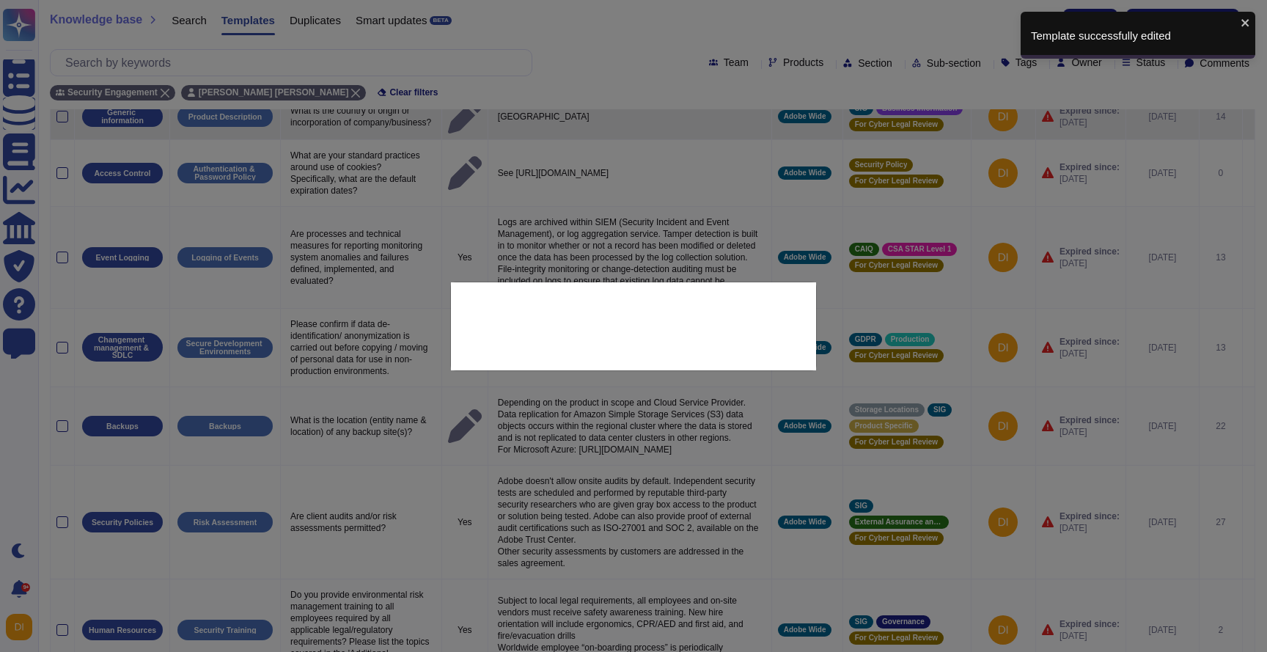
type textarea "What is the country of origin or incorporation of company/business?"
type textarea "United States of America"
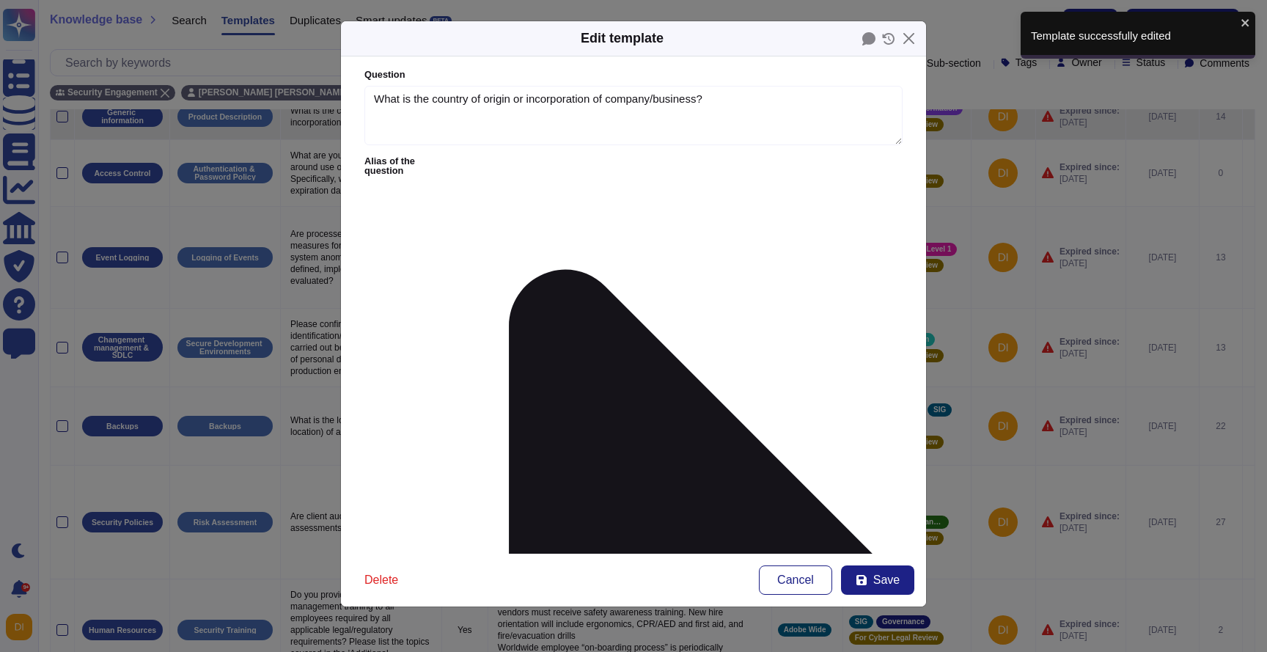
type textarea "What is the country of origin or incorporation of company/business?"
type textarea "United States of America"
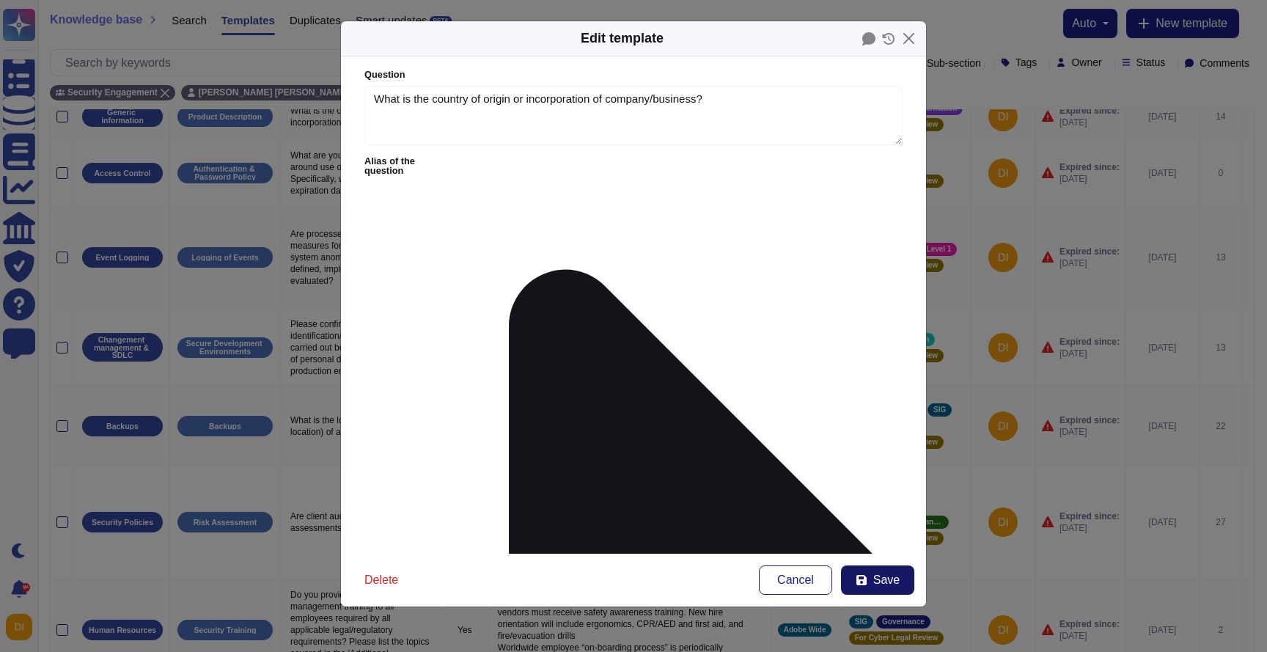
click at [894, 576] on span "Save" at bounding box center [886, 580] width 26 height 12
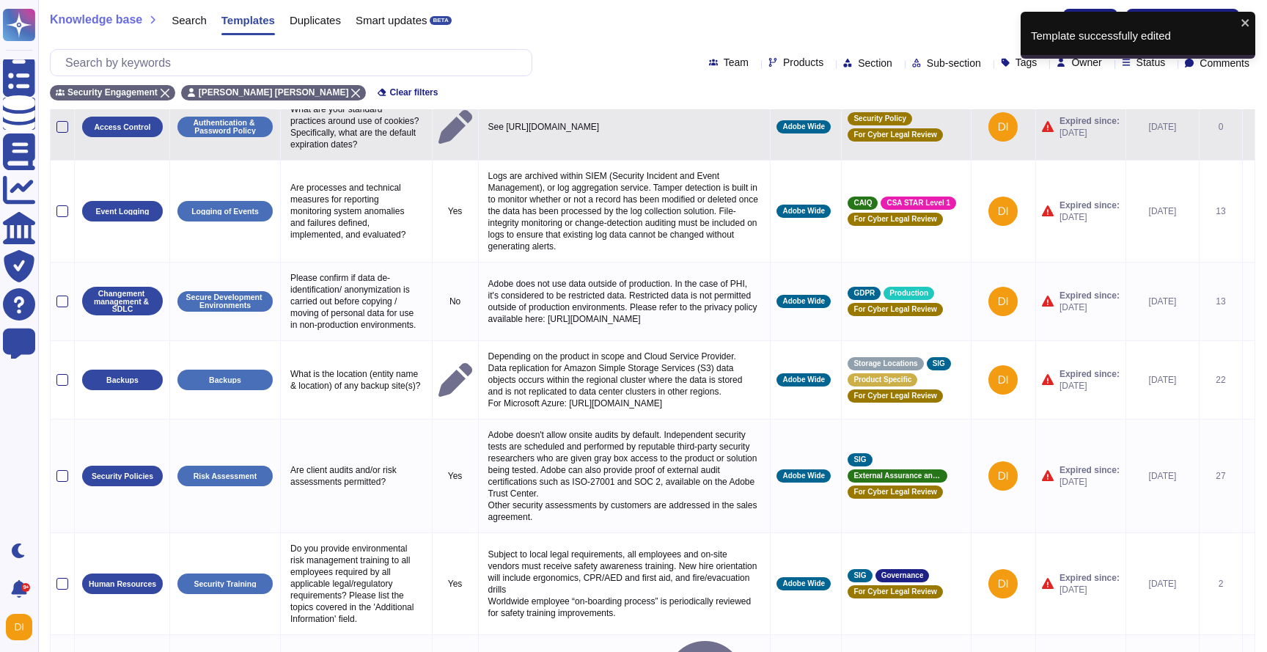
click at [1248, 128] on icon at bounding box center [1248, 128] width 0 height 0
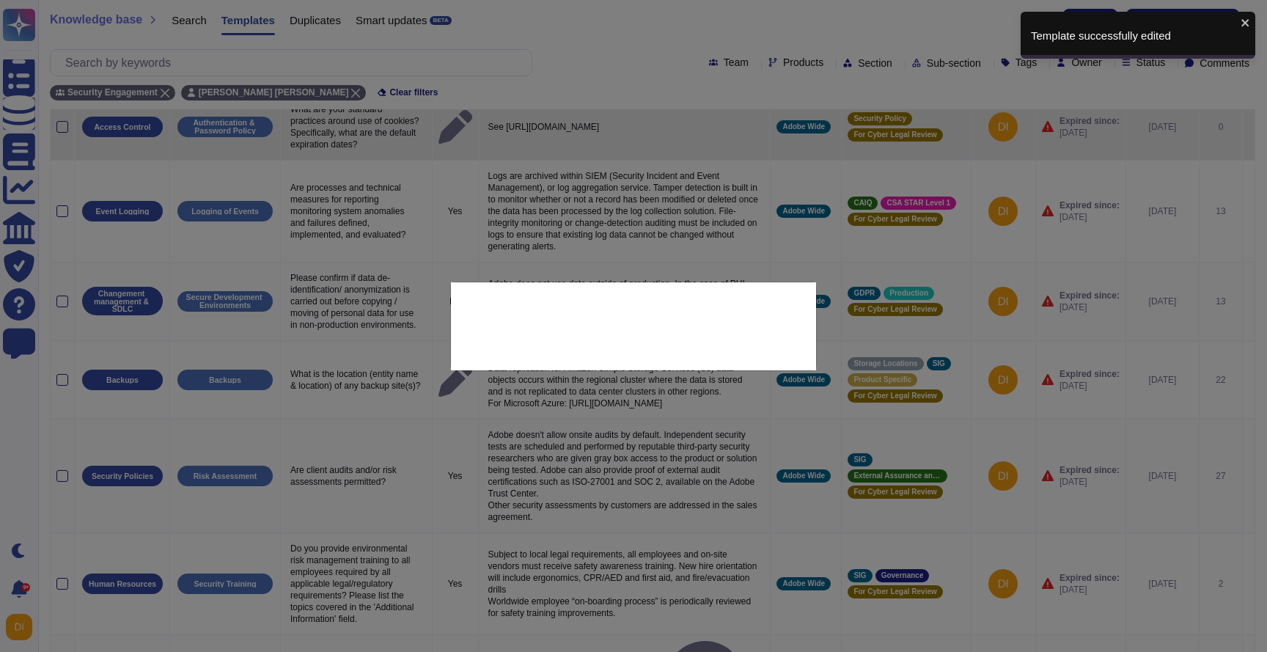
type textarea "What are your standard practices around use of cookies? Specifically, what are …"
type textarea "See http://www.adobe.com/privacy/cookies.html"
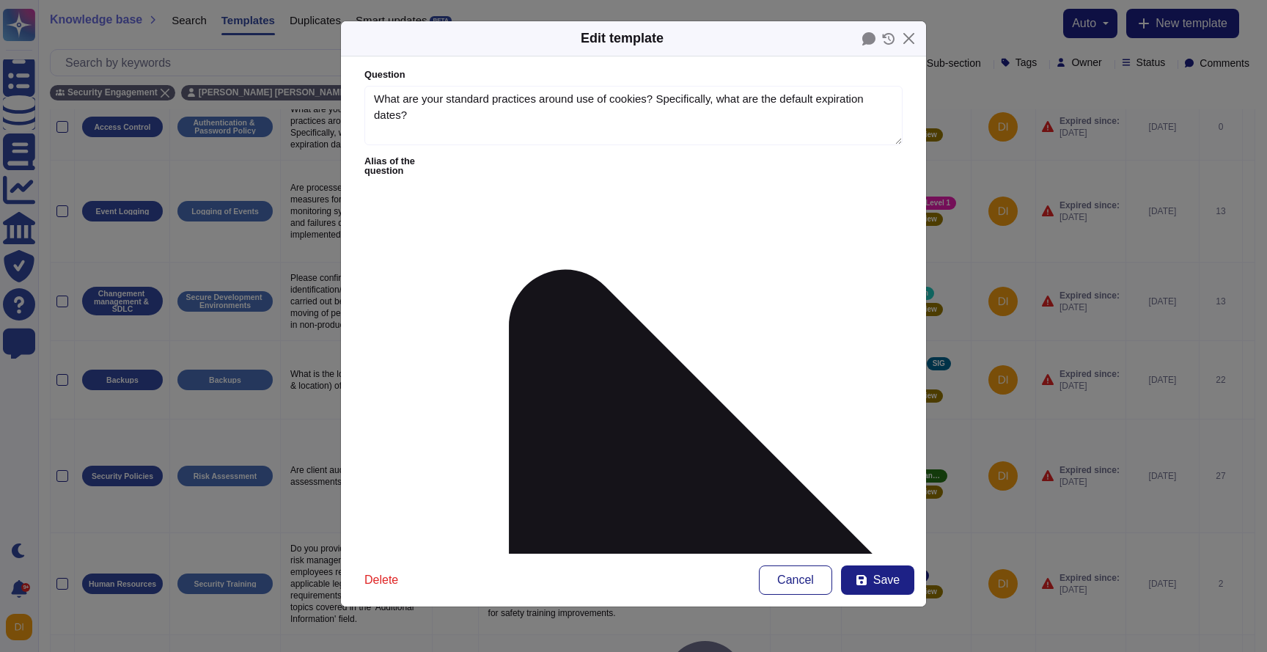
type textarea "What are your standard practices around use of cookies? Specifically, what are …"
type textarea "See http://www.adobe.com/privacy/cookies.html"
click at [869, 590] on button "Save" at bounding box center [877, 579] width 73 height 29
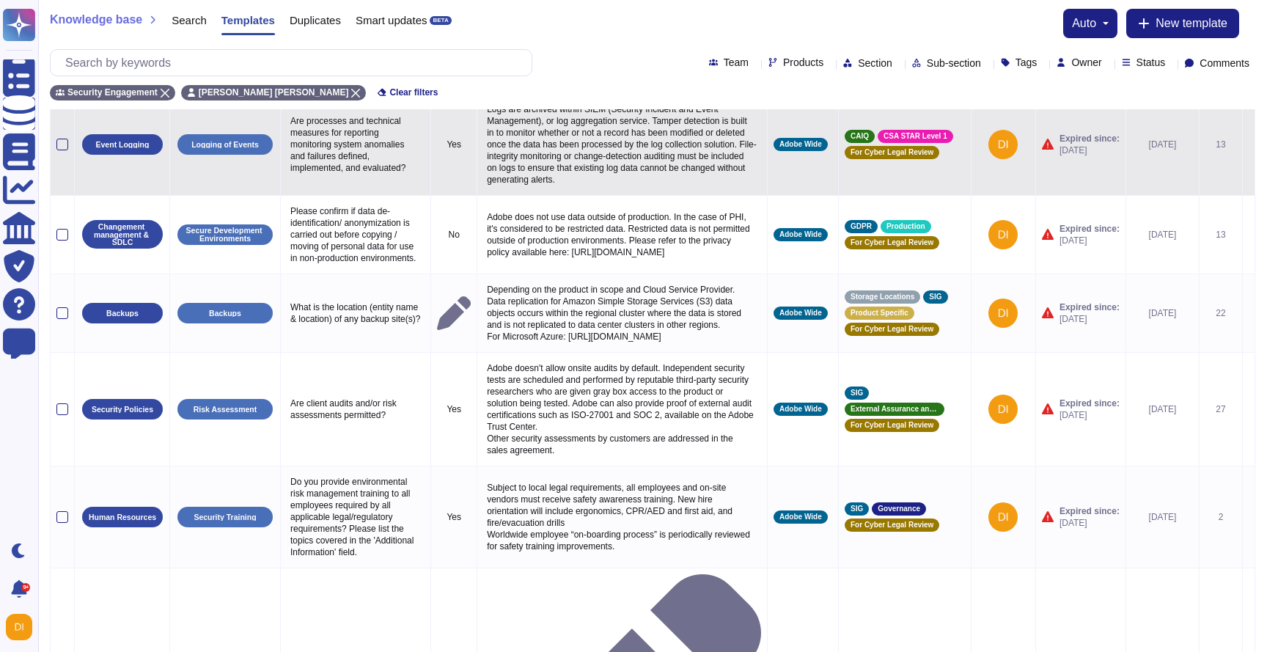
click at [1248, 145] on icon at bounding box center [1248, 145] width 0 height 0
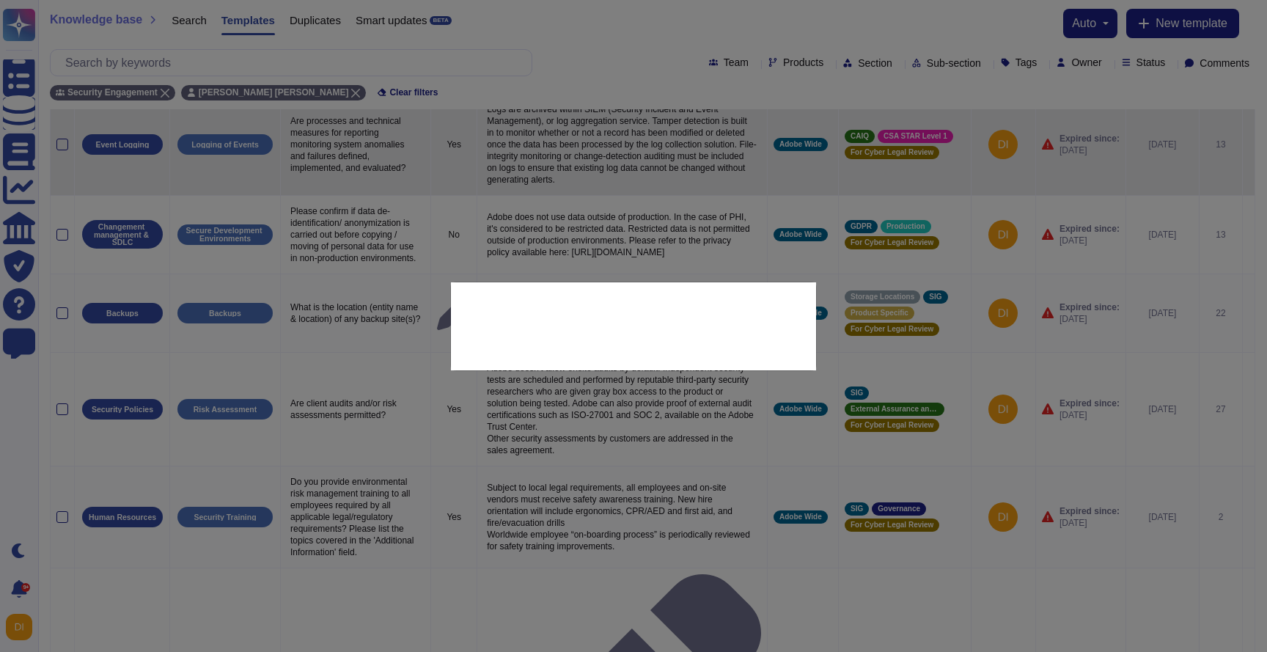
type textarea "Are processes and technical measures for reporting monitoring system anomalies …"
type textarea "Logs are archived within SIEM (Security Incident and Event Management), or log …"
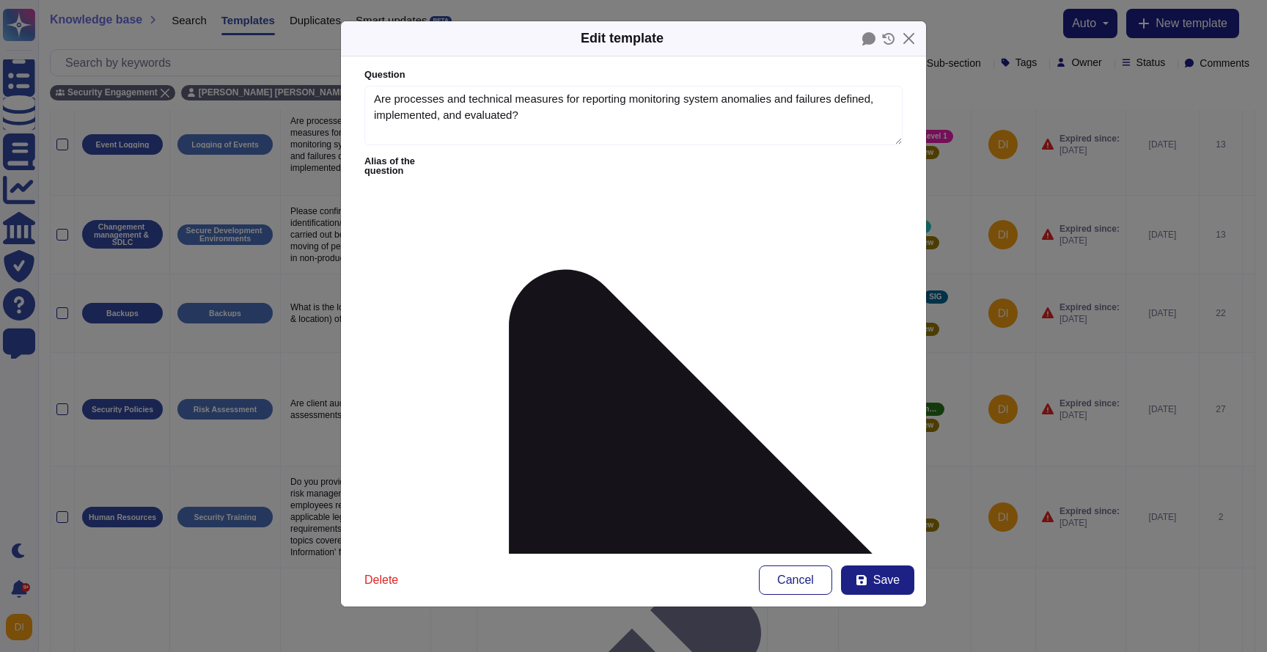
type textarea "Are processes and technical measures for reporting monitoring system anomalies …"
type textarea "Logs are archived within SIEM (Security Incident and Event Management), or log …"
drag, startPoint x: 548, startPoint y: 97, endPoint x: 549, endPoint y: 140, distance: 43.3
click at [549, 141] on textarea "Are processes and technical measures for reporting monitoring system anomalies …" at bounding box center [633, 116] width 538 height 60
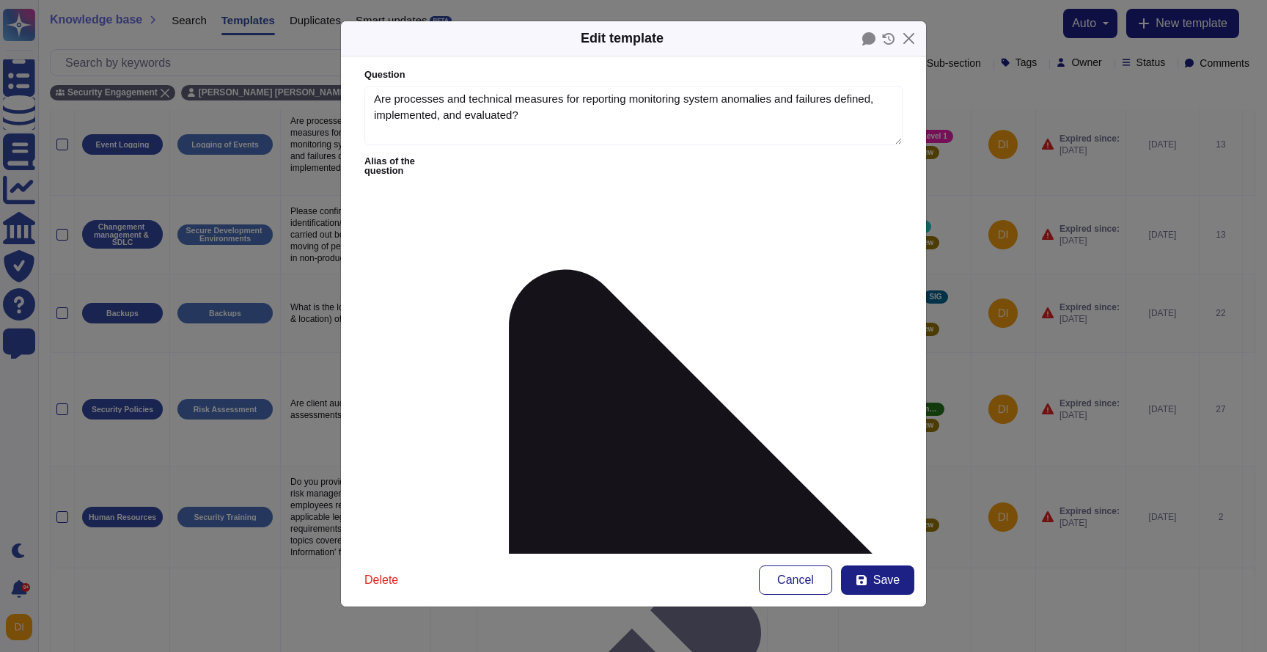
drag, startPoint x: 535, startPoint y: 198, endPoint x: 516, endPoint y: 289, distance: 92.9
click at [516, 288] on form "Question Are processes and technical measures for reporting monitoring system a…" at bounding box center [633, 304] width 585 height 497
click at [868, 578] on button "Save" at bounding box center [877, 579] width 73 height 29
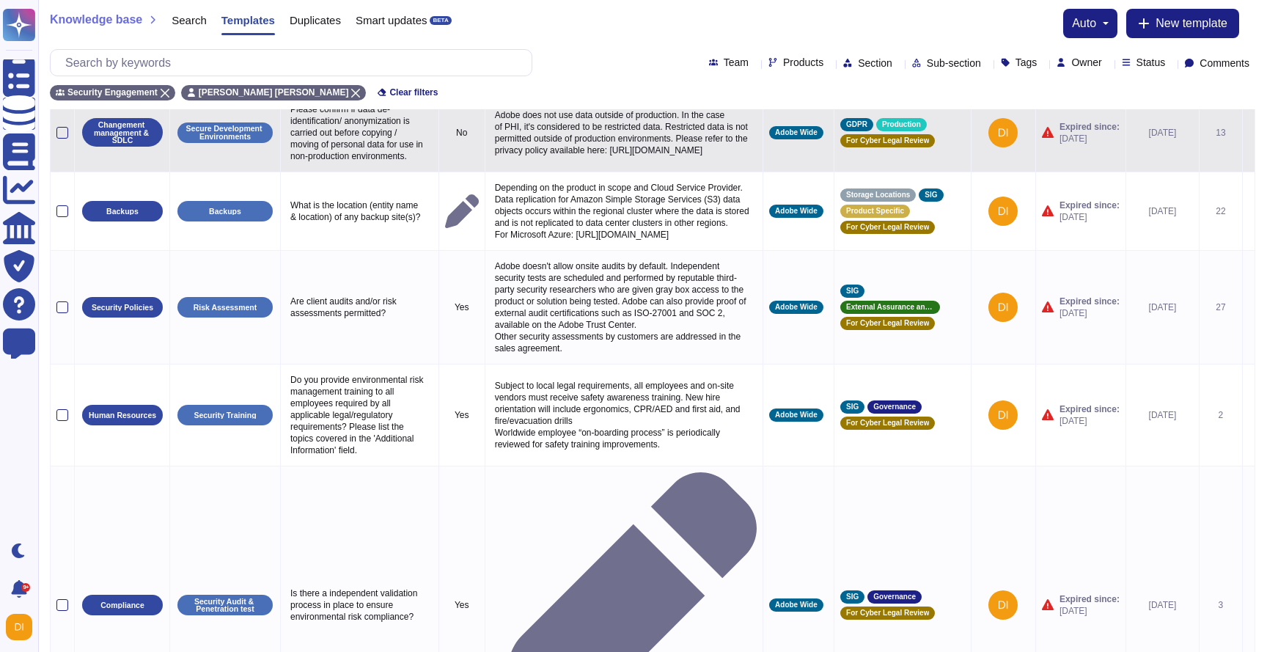
click at [1248, 133] on icon at bounding box center [1248, 133] width 0 height 0
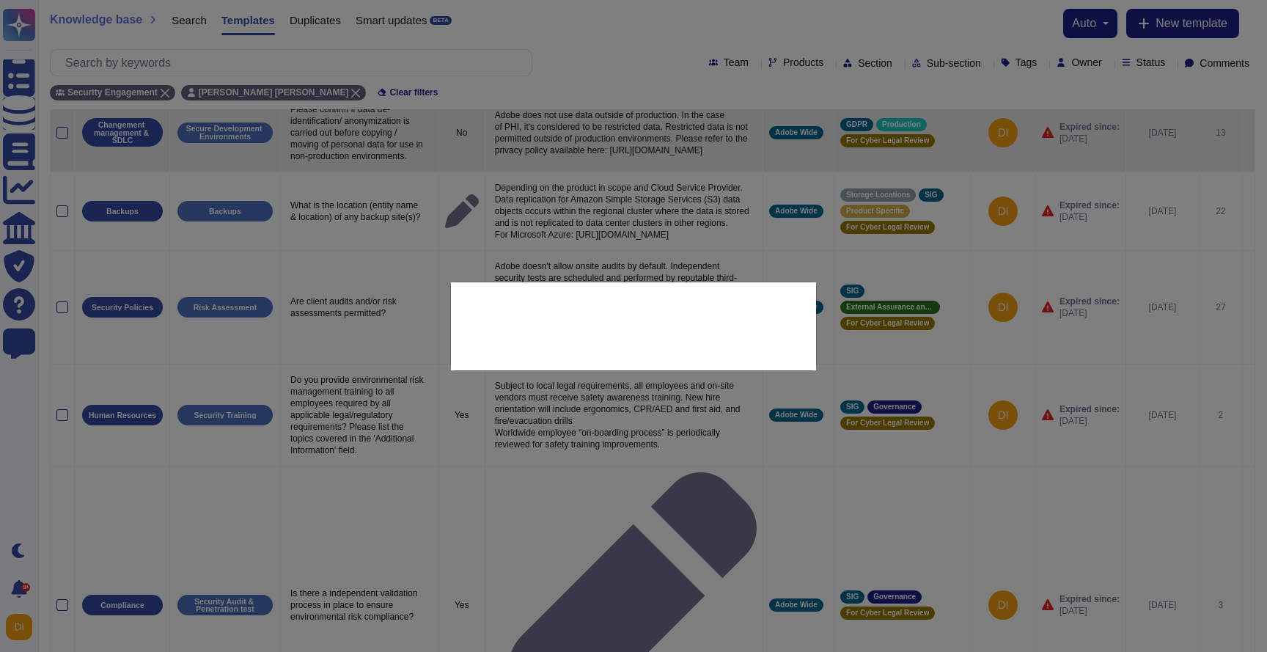
type textarea "Please confirm if data de-identification/ anonymization is carried out before c…"
type textarea "Adobe does not use data outside of production. In the case of PHI, it's conside…"
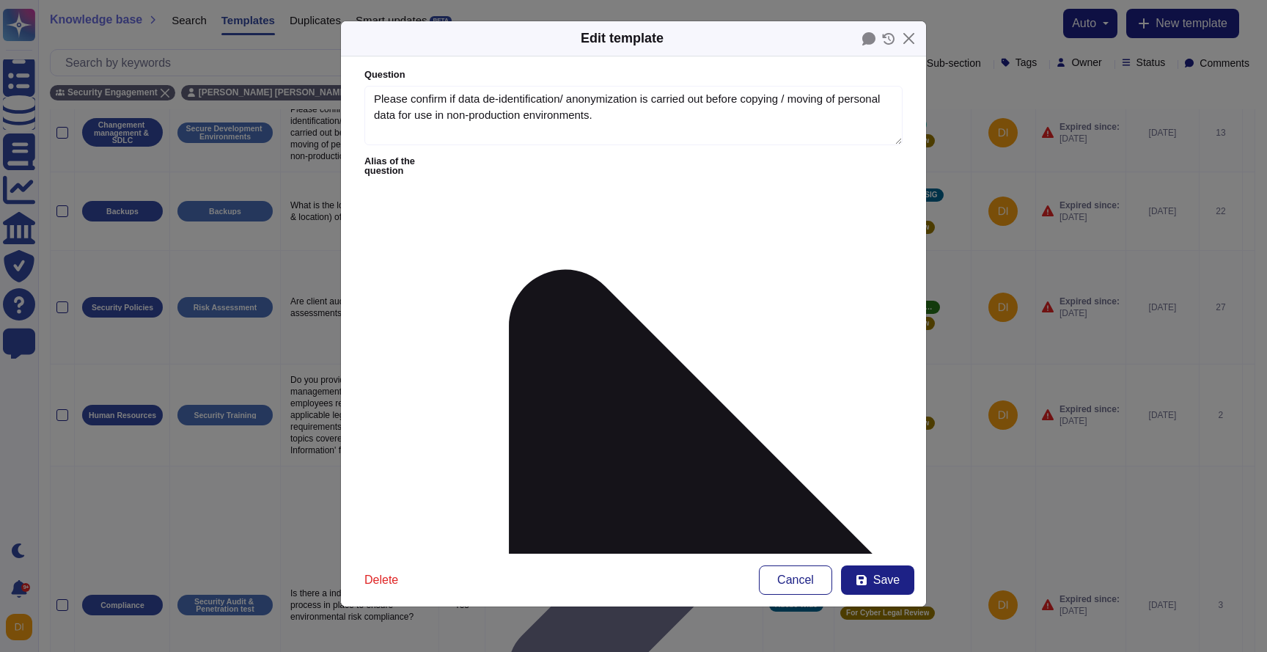
type textarea "Please confirm if data de-identification/ anonymization is carried out before c…"
type textarea "Adobe does not use data outside of production. In the case of PHI, it's conside…"
drag, startPoint x: 496, startPoint y: 212, endPoint x: 655, endPoint y: 240, distance: 160.8
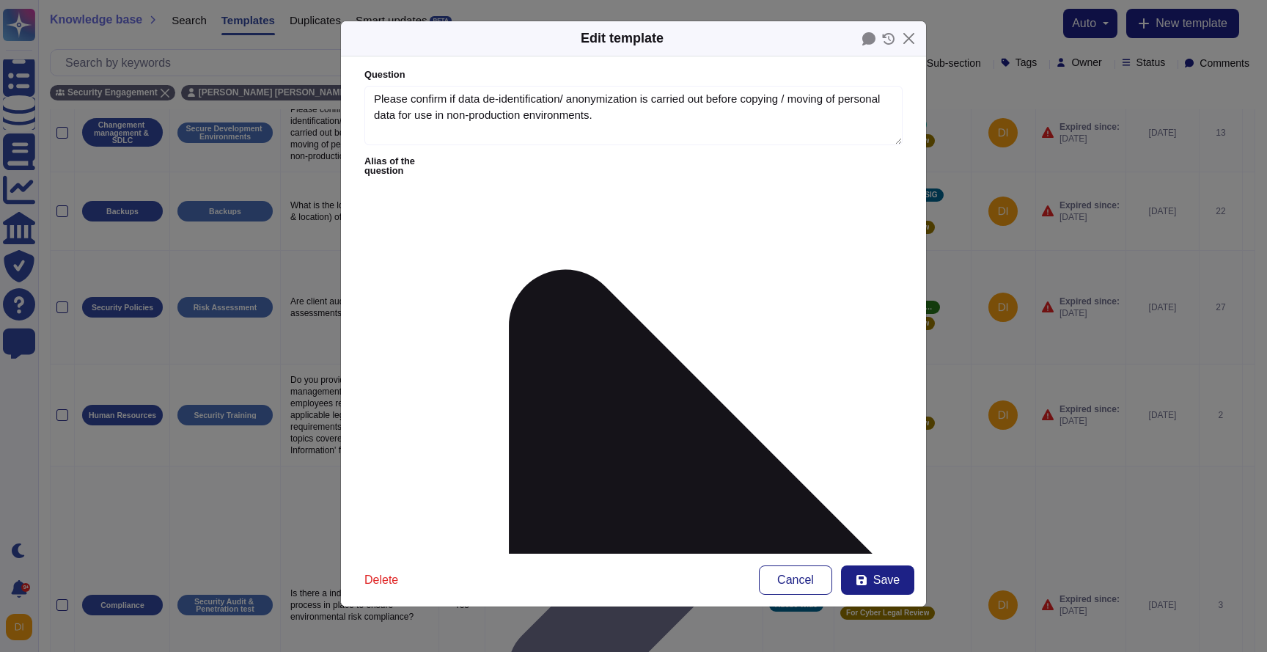
drag, startPoint x: 787, startPoint y: 207, endPoint x: 718, endPoint y: 246, distance: 79.1
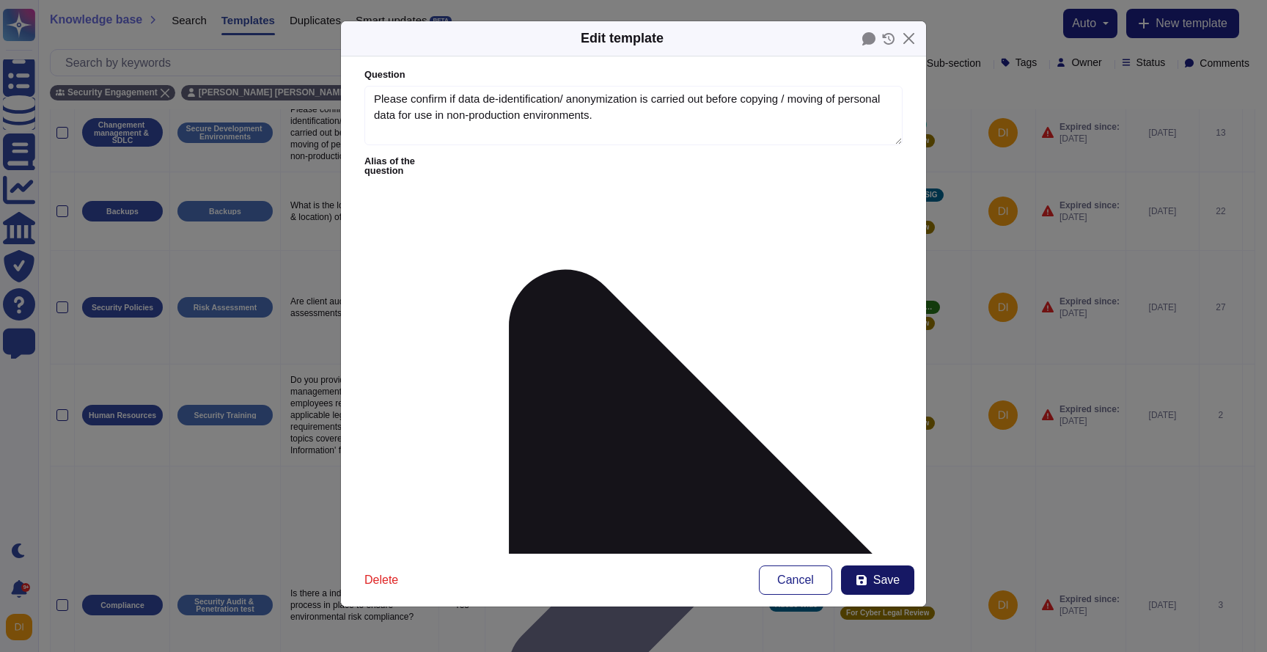
click at [866, 576] on icon at bounding box center [861, 580] width 12 height 12
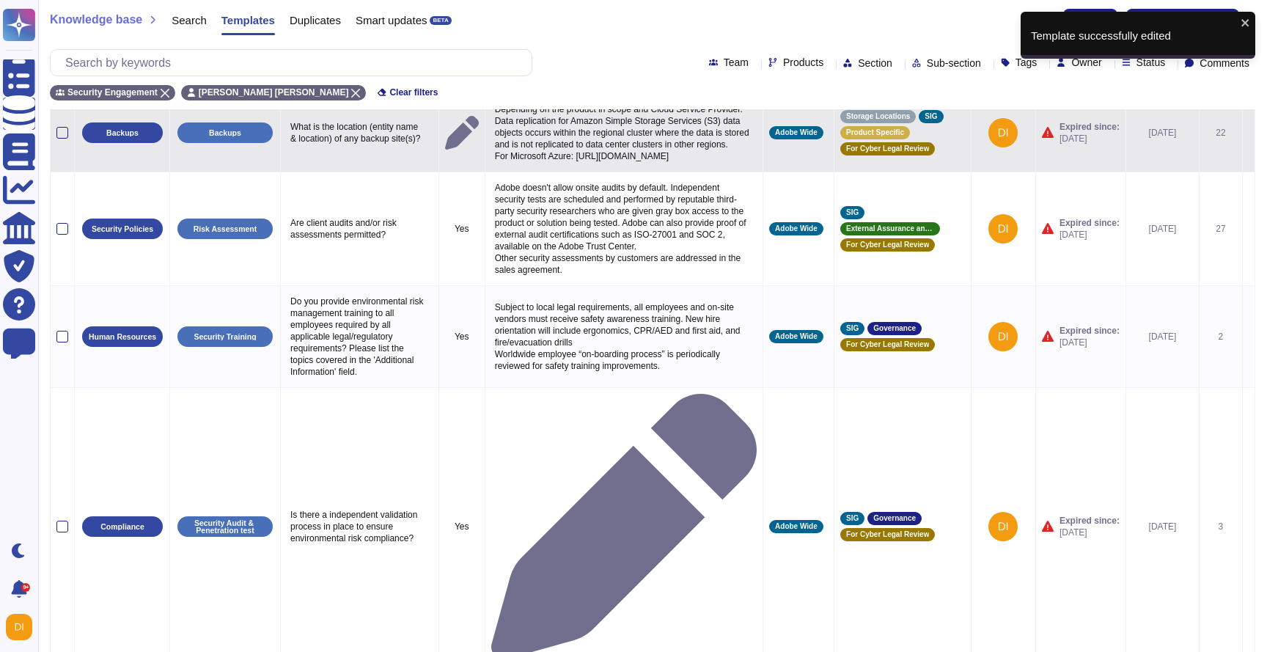
click at [1248, 133] on icon at bounding box center [1248, 133] width 0 height 0
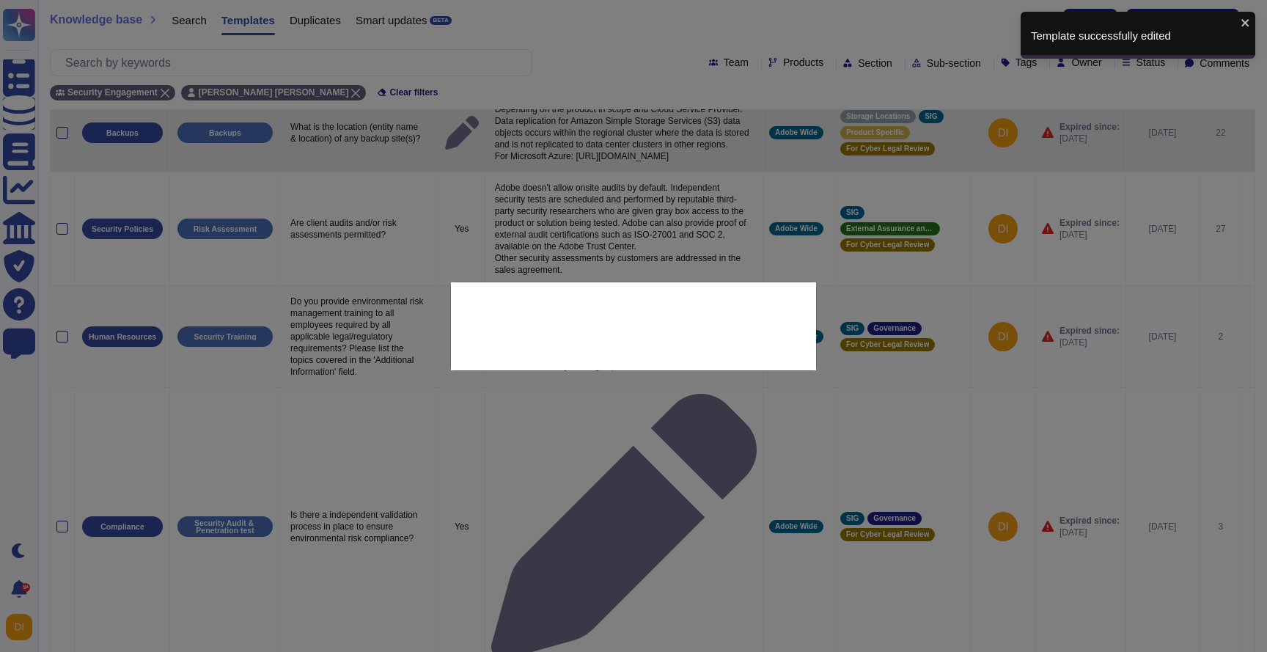
type textarea "What is the location (entity name & location) of any backup site(s)?"
type textarea "Depending on the product in scope and Cloud Service Provider. Data replication …"
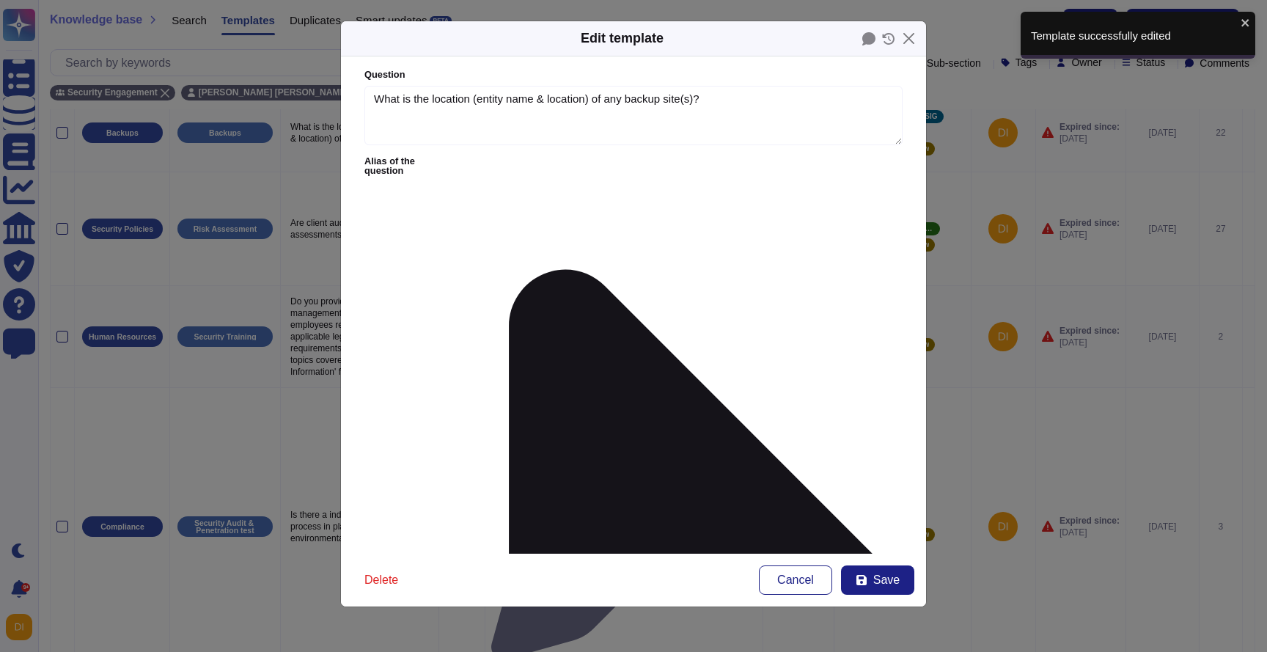
type textarea "What is the location (entity name & location) of any backup site(s)?"
type textarea "Depending on the product in scope and Cloud Service Provider. Data replication …"
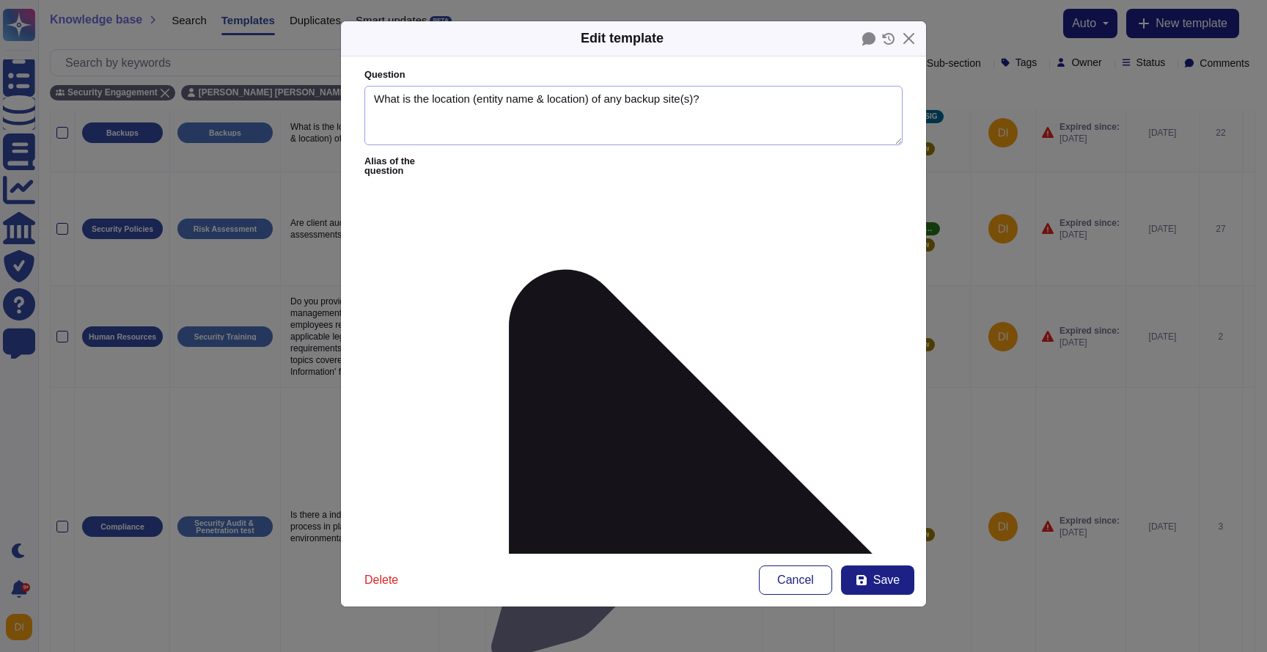
drag, startPoint x: 595, startPoint y: 98, endPoint x: 634, endPoint y: 132, distance: 51.4
click at [634, 132] on textarea "What is the location (entity name & location) of any backup site(s)?" at bounding box center [633, 116] width 538 height 60
drag, startPoint x: 494, startPoint y: 205, endPoint x: 726, endPoint y: 296, distance: 249.1
click at [725, 295] on form "Question What is the location (entity name & location) of any backup site(s)? A…" at bounding box center [633, 304] width 585 height 497
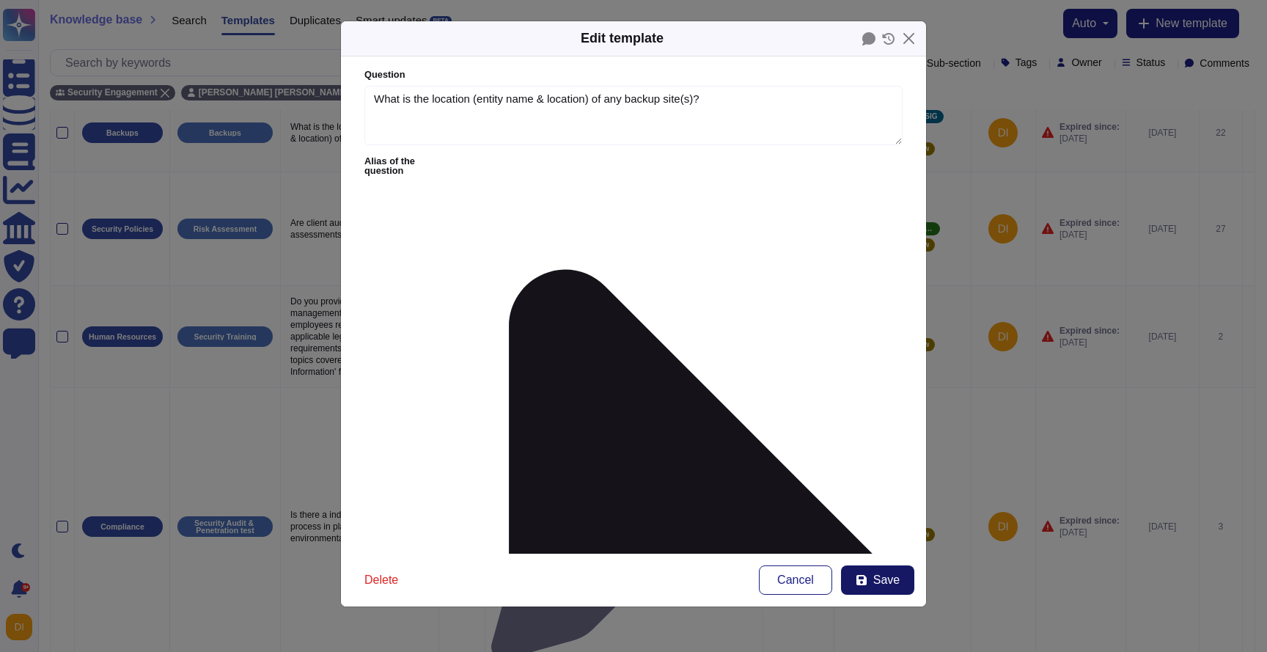
click at [891, 579] on span "Save" at bounding box center [886, 580] width 26 height 12
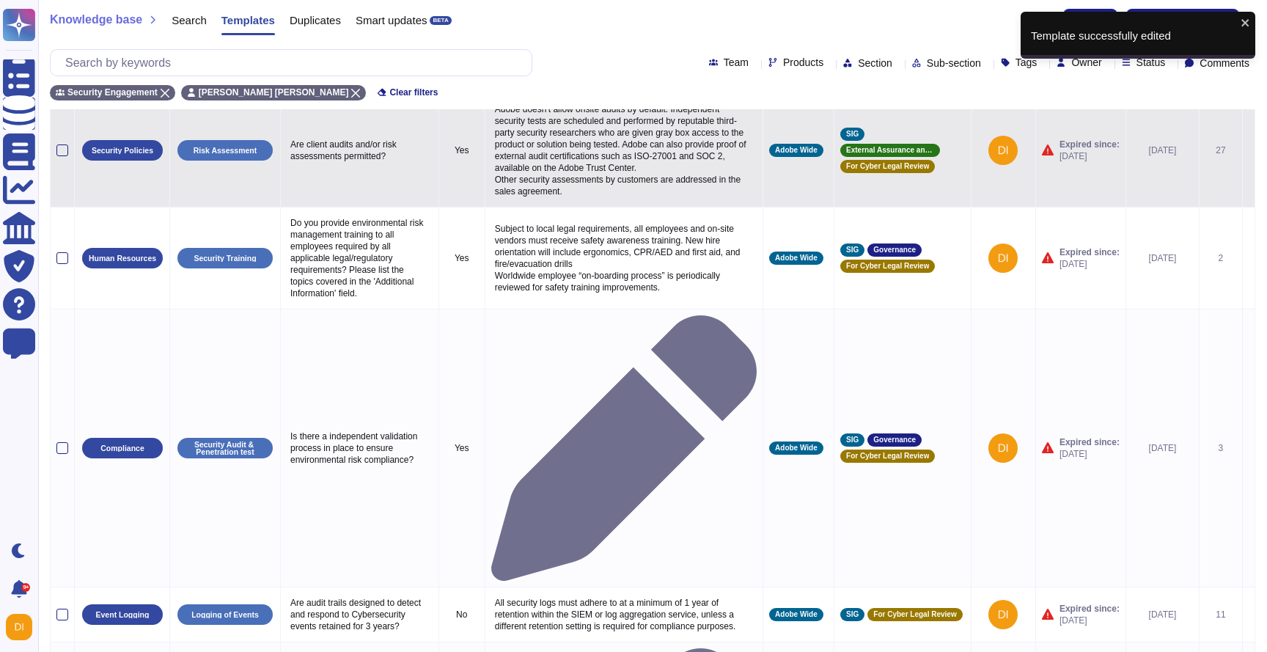
click at [1248, 151] on icon at bounding box center [1248, 151] width 0 height 0
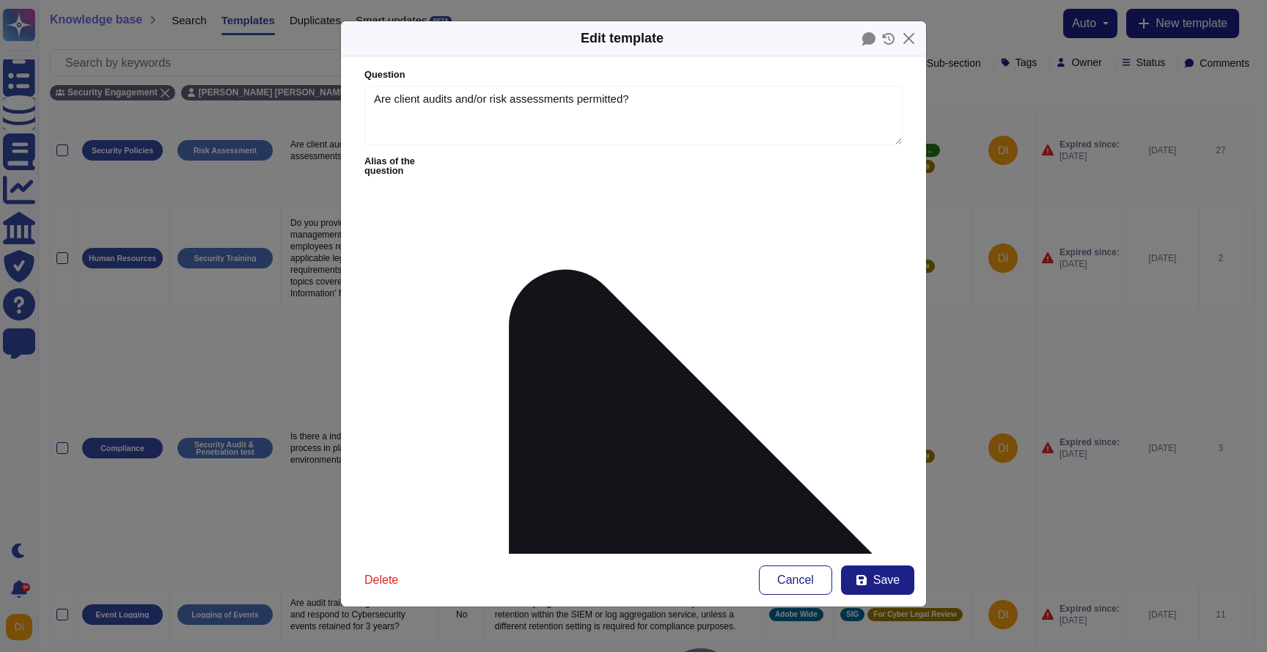
type textarea "Are client audits and/or risk assessments permitted?"
drag, startPoint x: 551, startPoint y: 213, endPoint x: 562, endPoint y: 290, distance: 77.7
click at [562, 290] on form "Question Are client audits and/or risk assessments permitted? Alias of the ques…" at bounding box center [633, 304] width 585 height 497
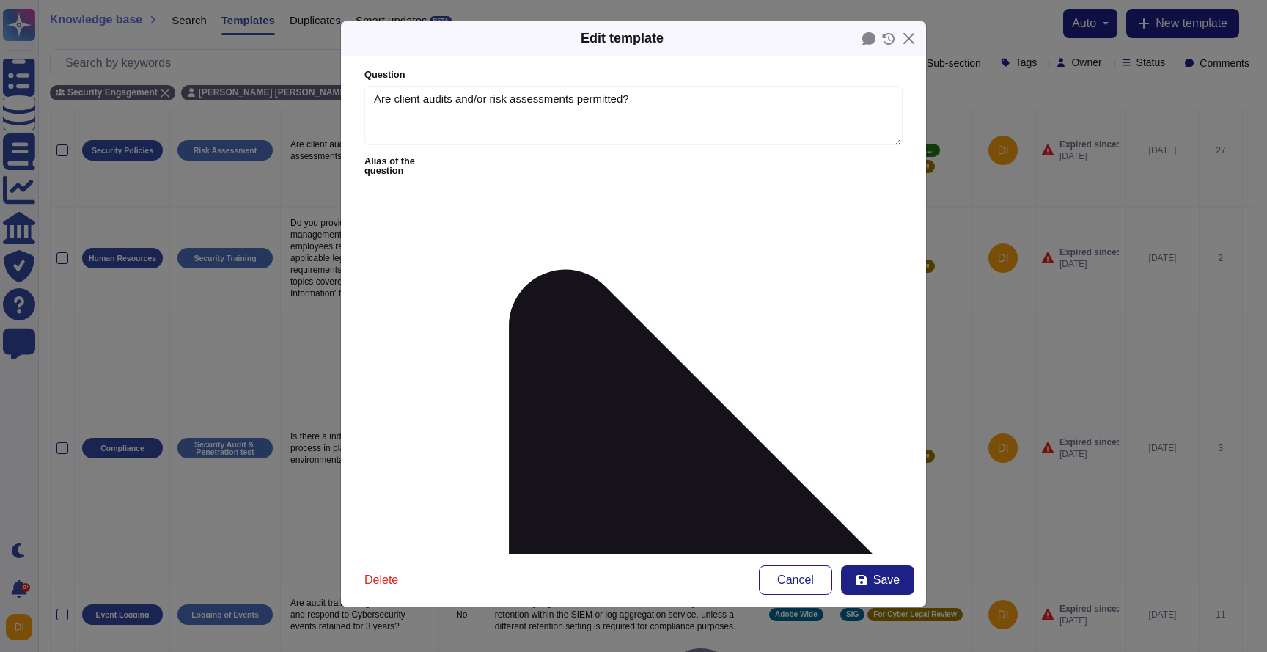
click at [875, 578] on span "Save" at bounding box center [886, 580] width 26 height 12
type textarea "Adobe doesn't allow onsite audits by default. Independent security tests are sc…"
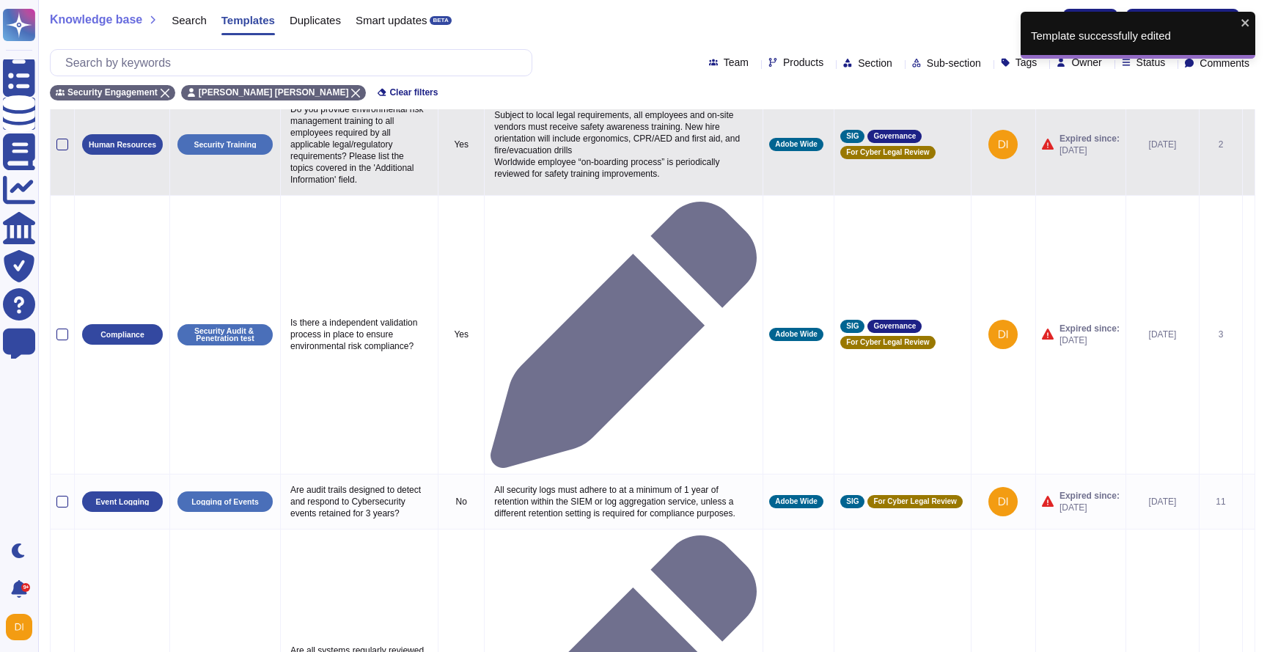
click at [1248, 145] on icon at bounding box center [1248, 145] width 0 height 0
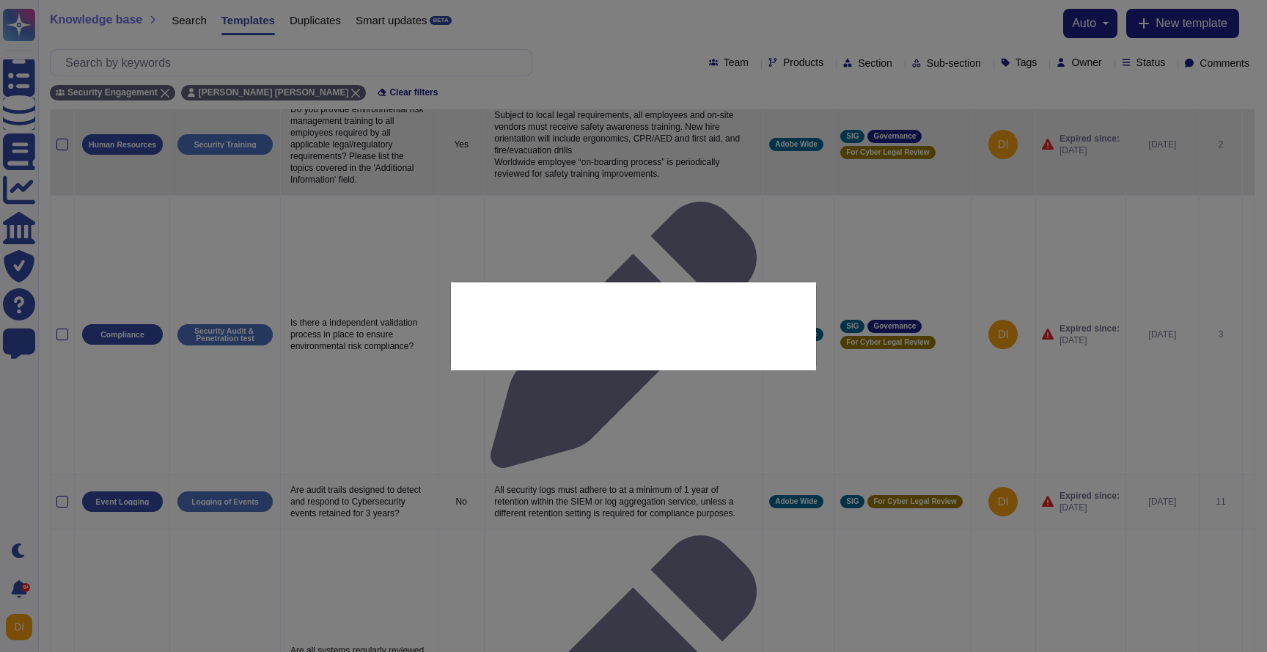
type textarea "Do you provide environmental risk management training to all employees required…"
type textarea "Subject to local legal requirements, all employees and on-site vendors must rec…"
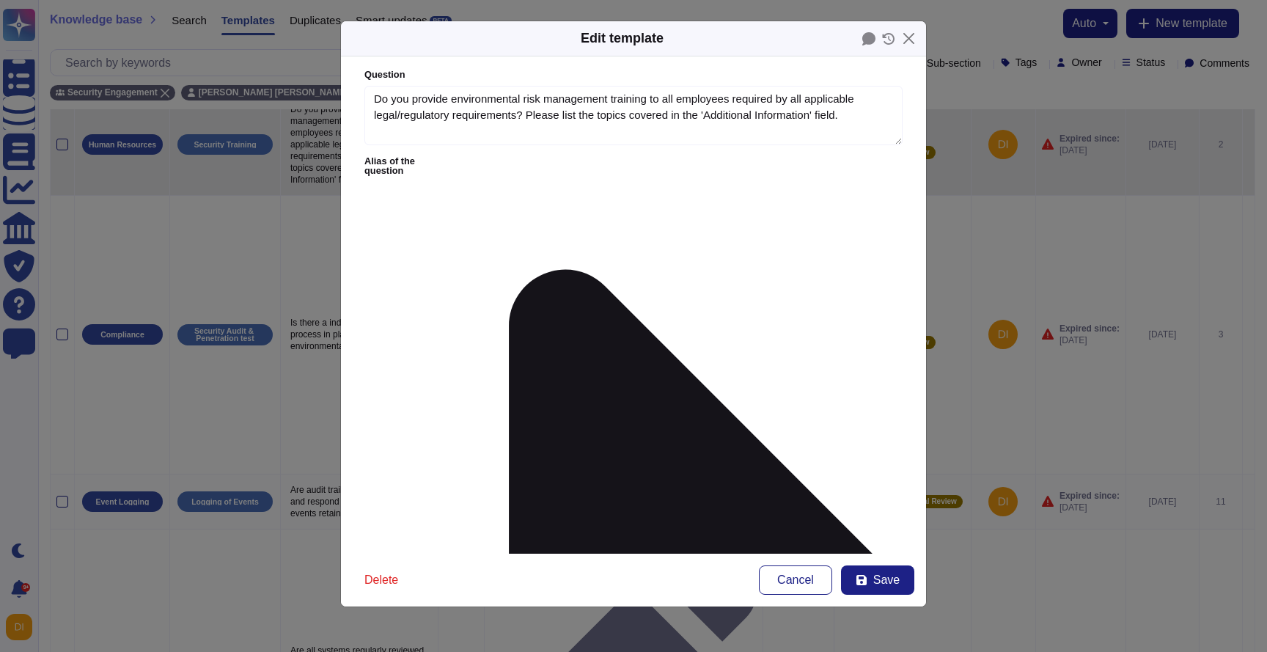
type textarea "Do you provide environmental risk management training to all employees required…"
type textarea "Subject to local legal requirements, all employees and on-site vendors must rec…"
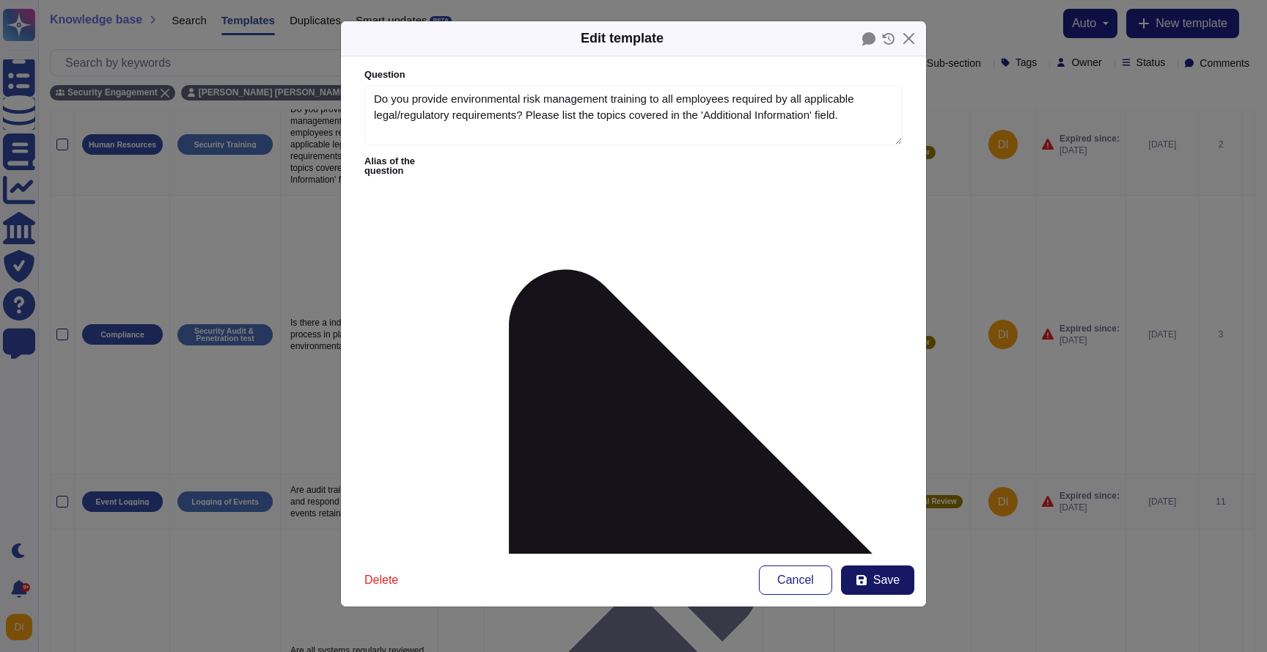
click at [902, 581] on button "Save" at bounding box center [877, 579] width 73 height 29
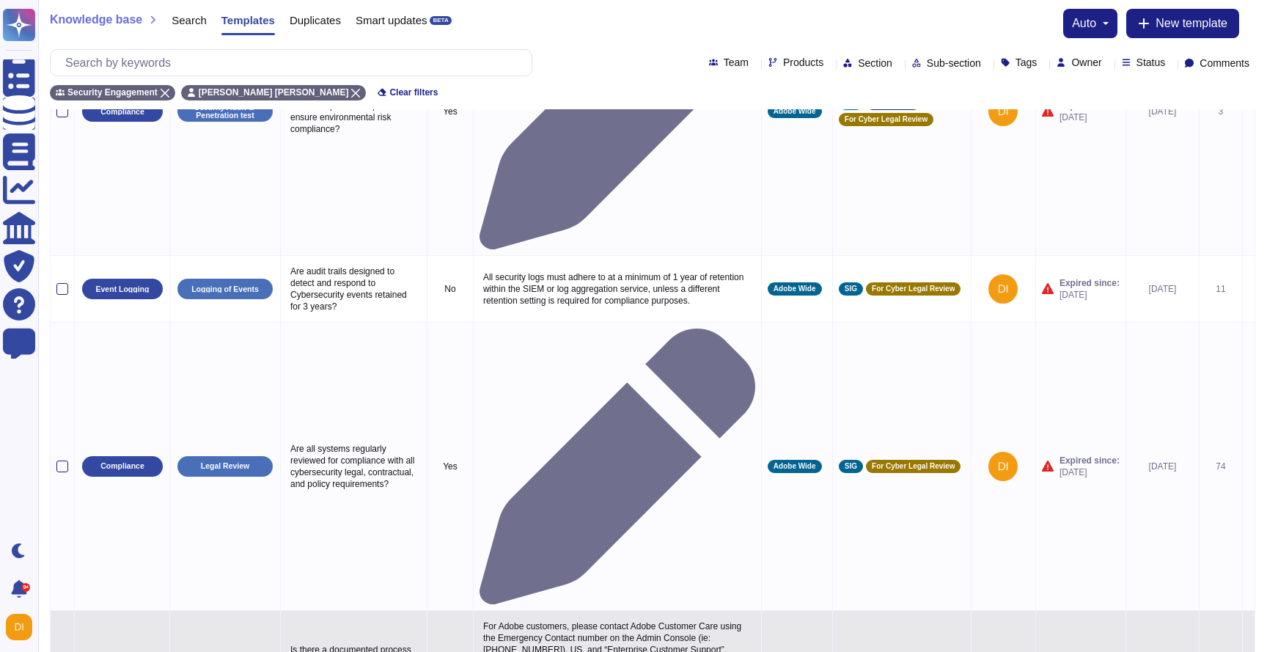
scroll to position [466, 0]
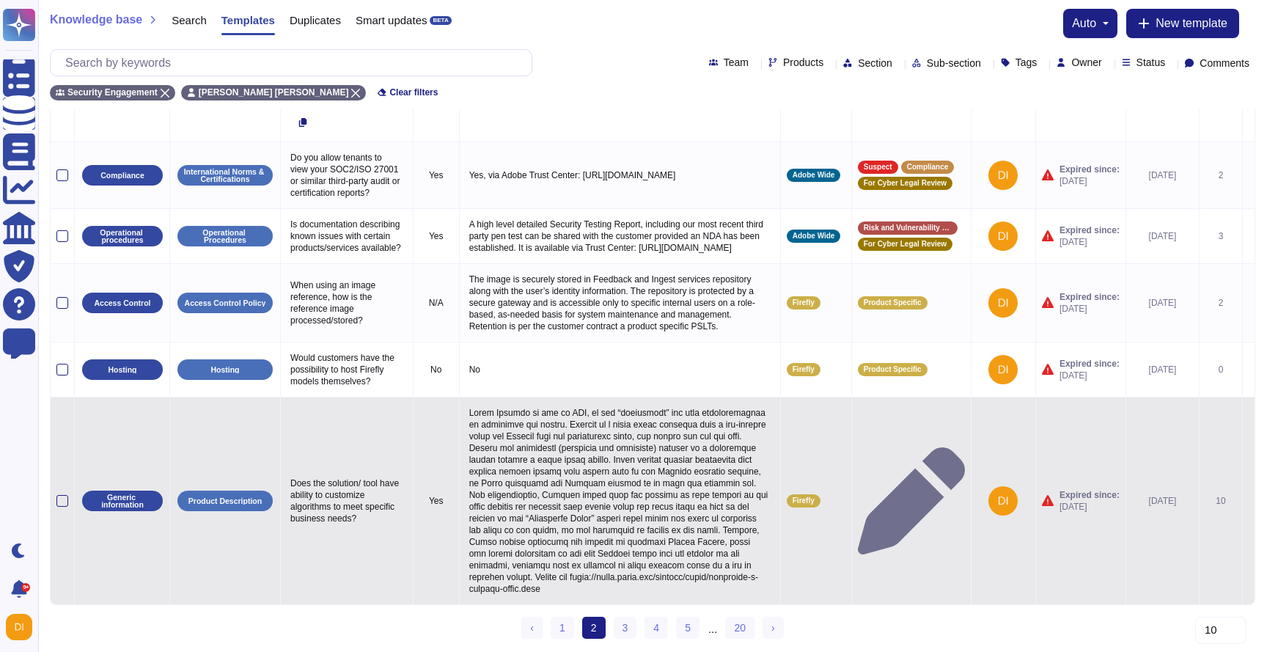
scroll to position [527, 0]
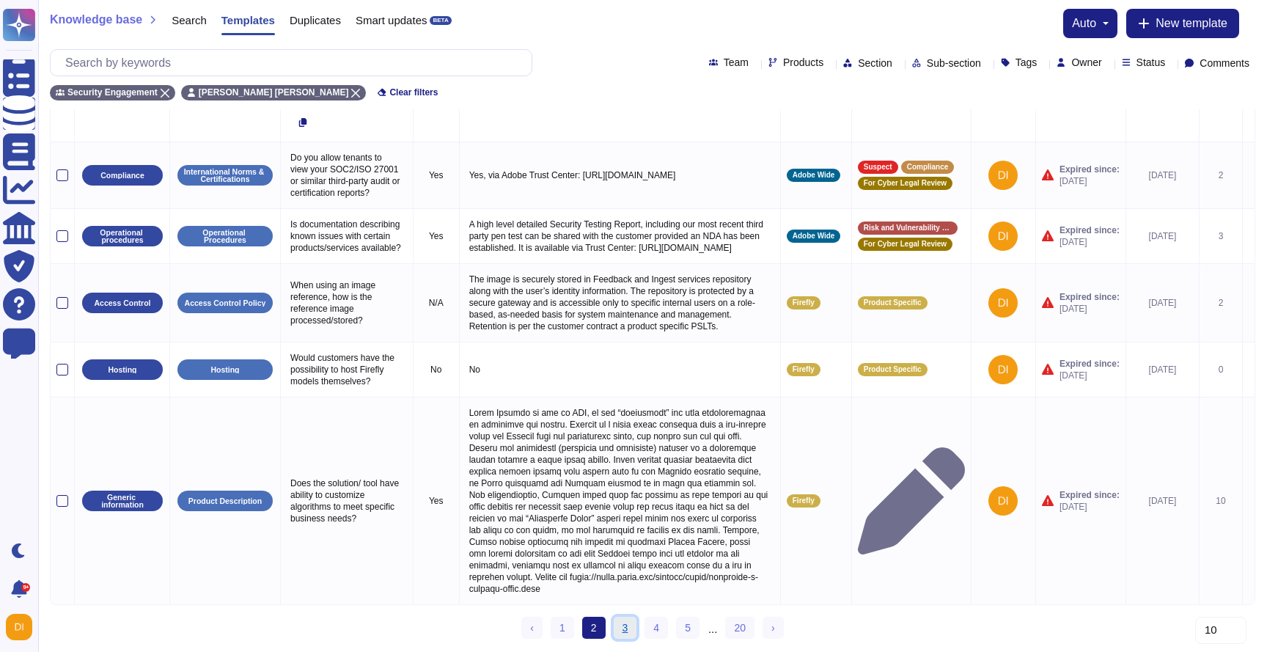
click at [620, 626] on link "3" at bounding box center [625, 628] width 23 height 22
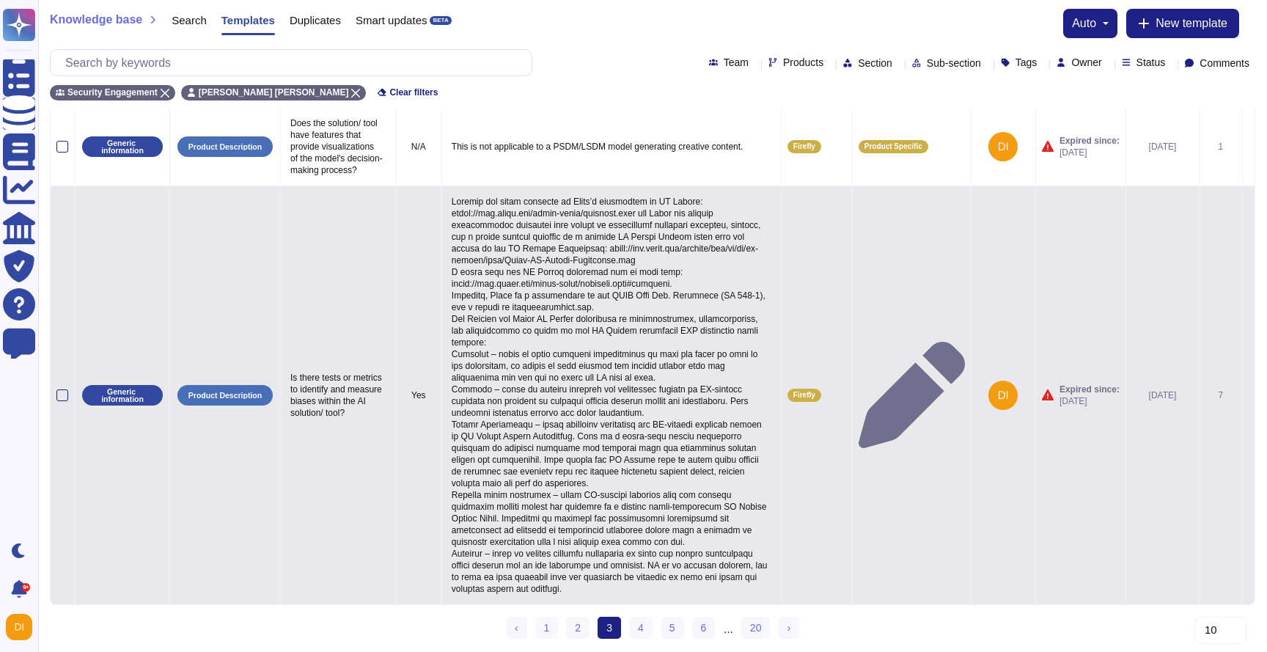
scroll to position [982, 0]
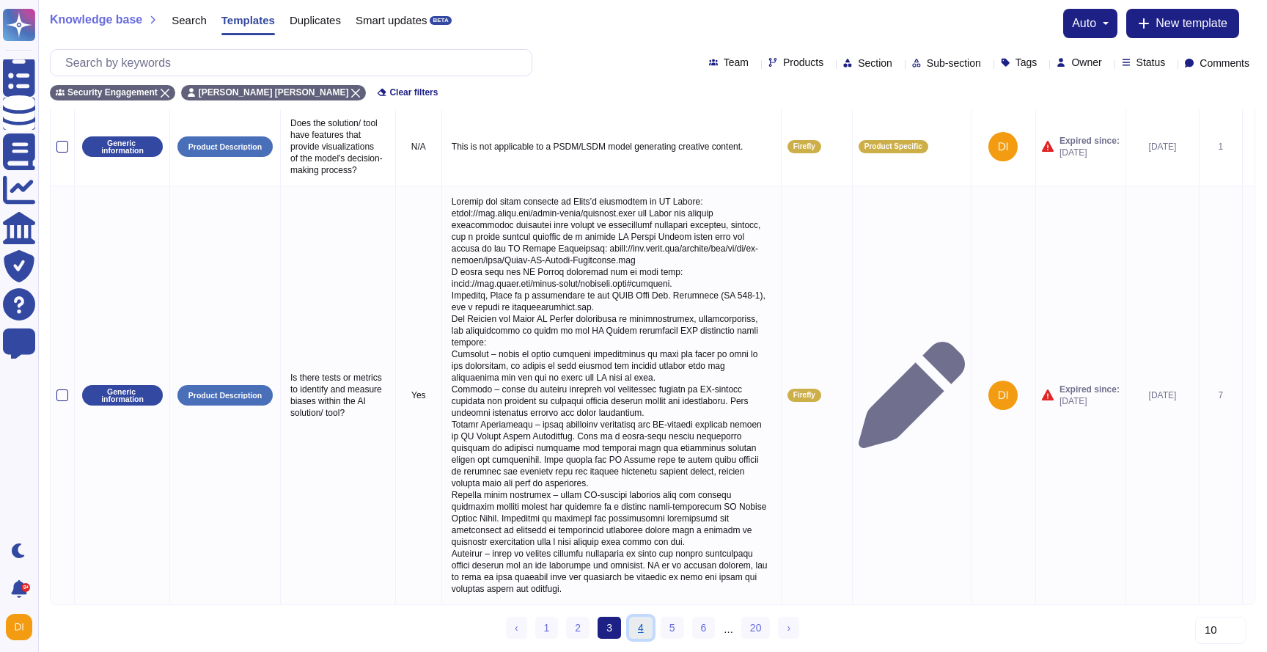
click at [641, 630] on link "4" at bounding box center [640, 628] width 23 height 22
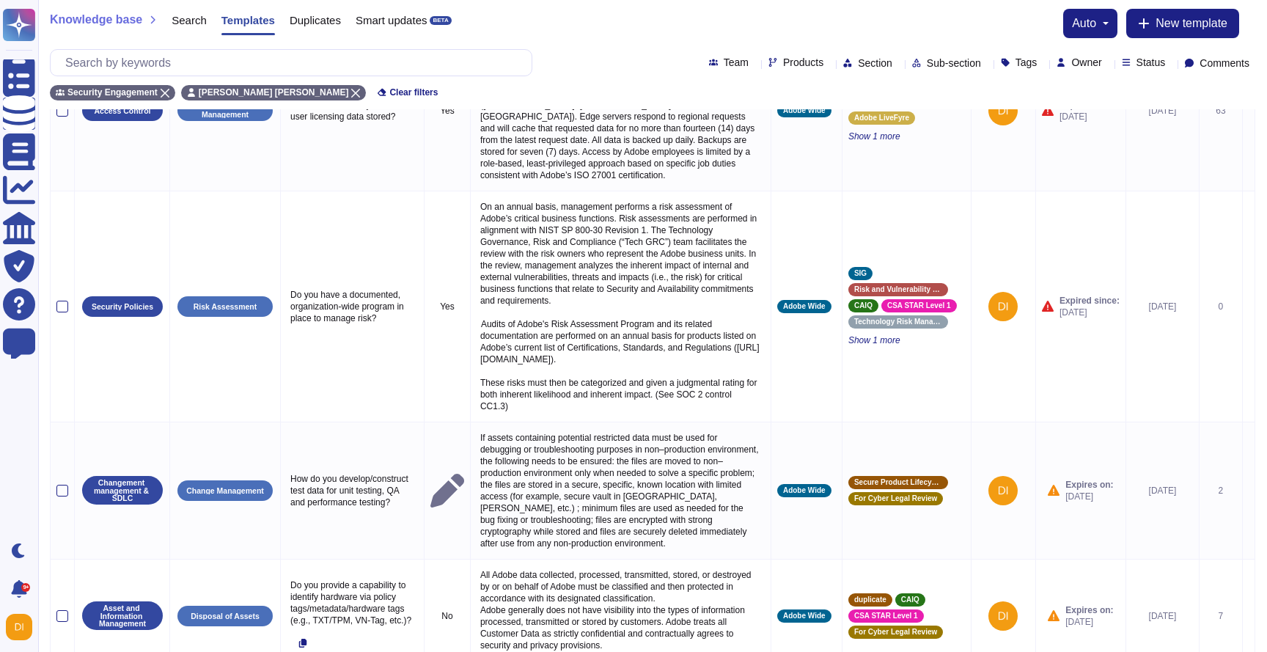
scroll to position [879, 0]
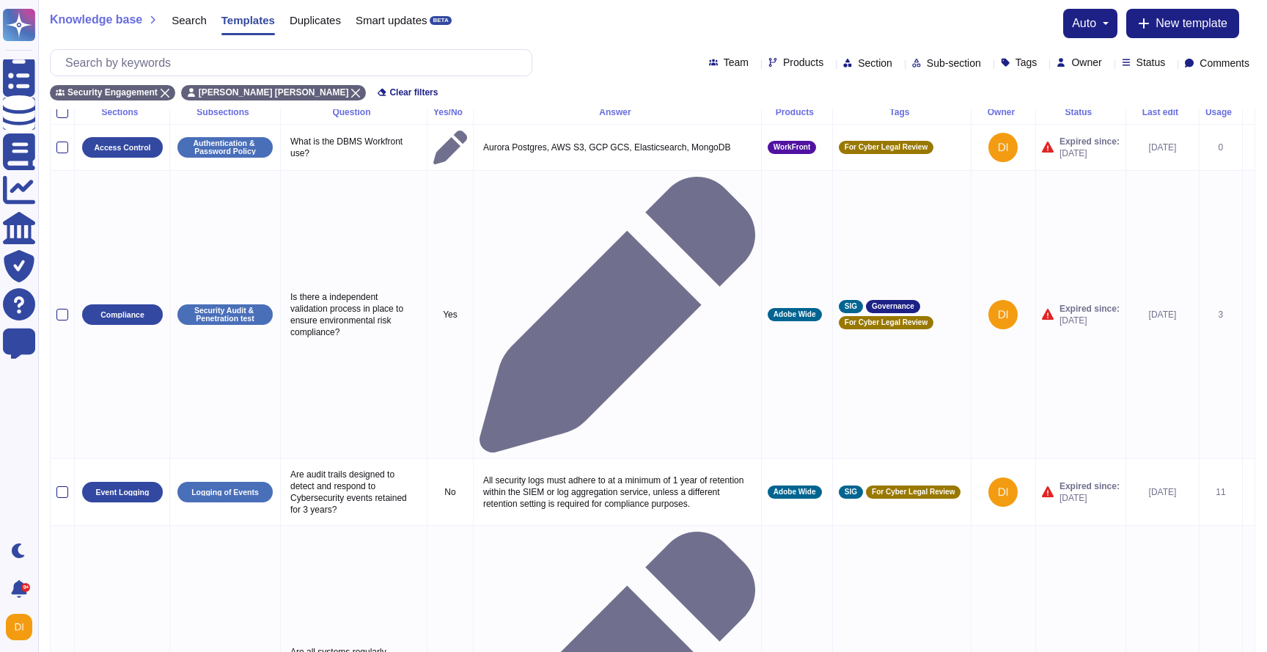
scroll to position [19, 0]
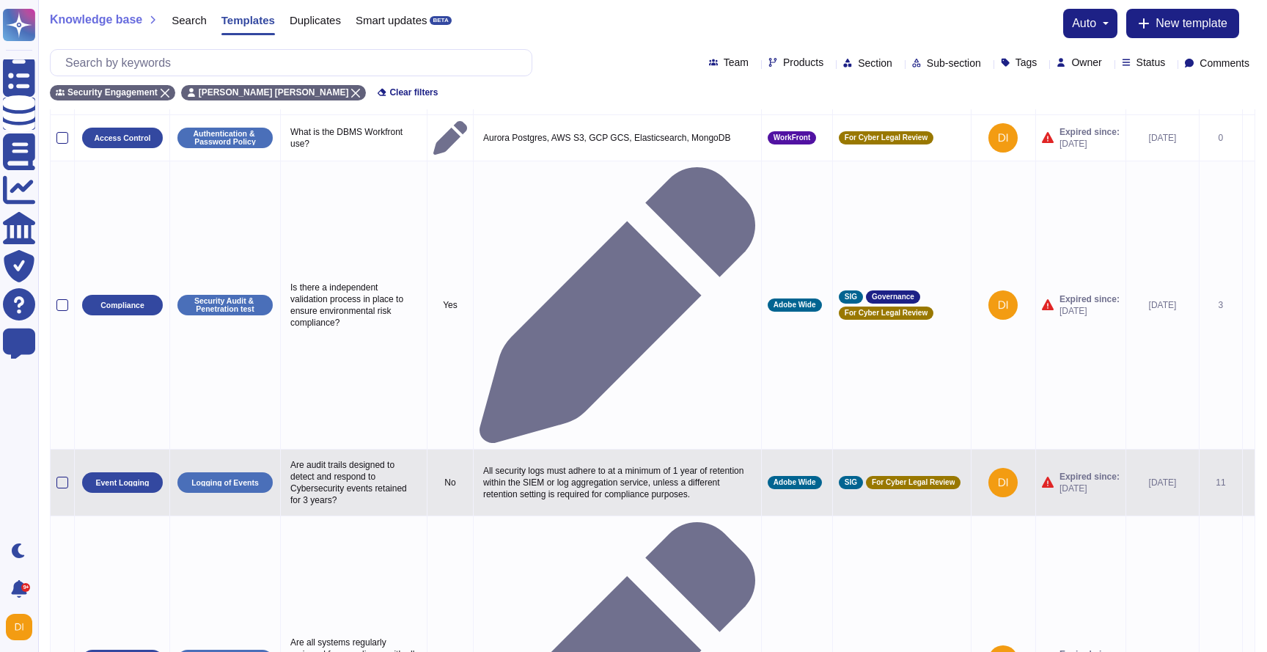
click at [1248, 483] on icon at bounding box center [1248, 483] width 0 height 0
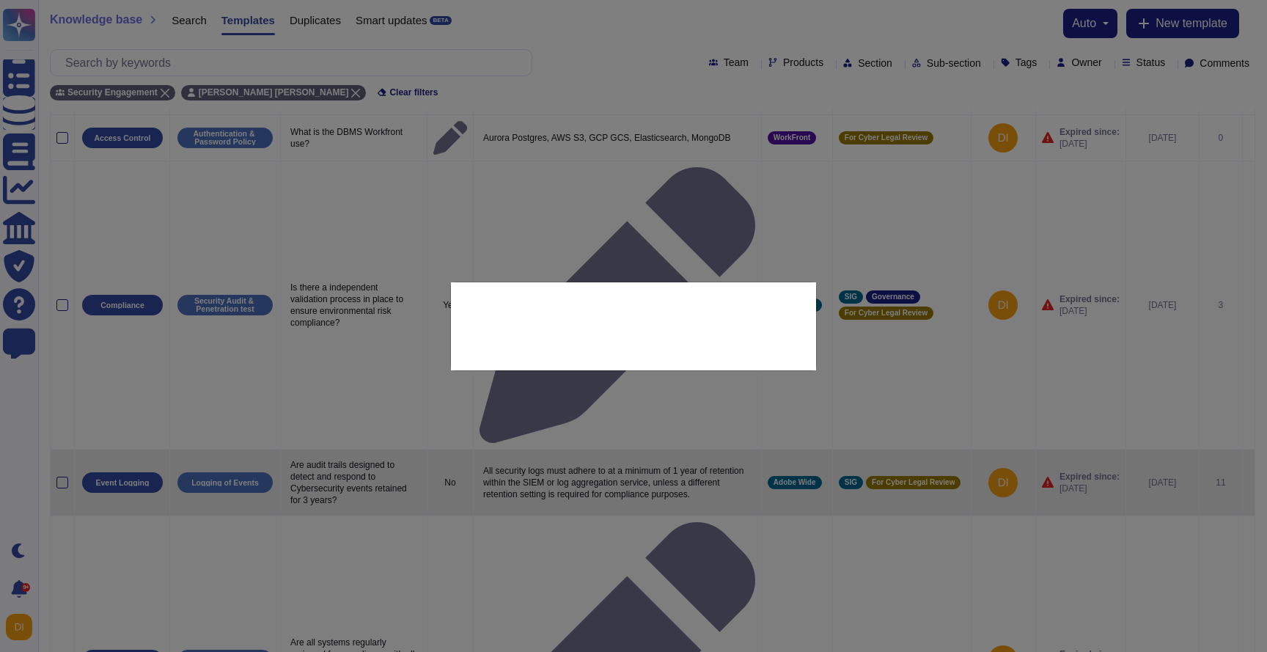
type textarea "Are audit trails designed to detect and respond to Cybersecurity events retaine…"
type textarea "All security logs must adhere to at a minimum of 1 year of retention within the…"
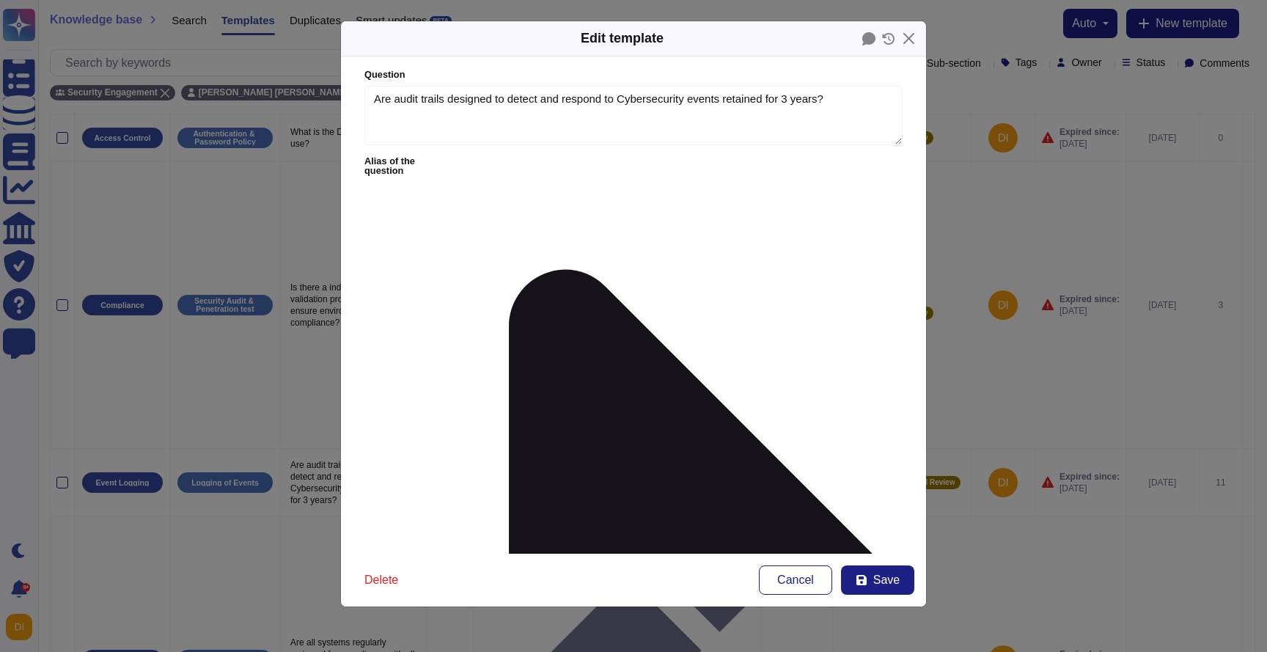
type textarea "Are audit trails designed to detect and respond to Cybersecurity events retaine…"
type textarea "All security logs must adhere to at a minimum of 1 year of retention within the…"
